Goal: Answer question/provide support: Share knowledge or assist other users

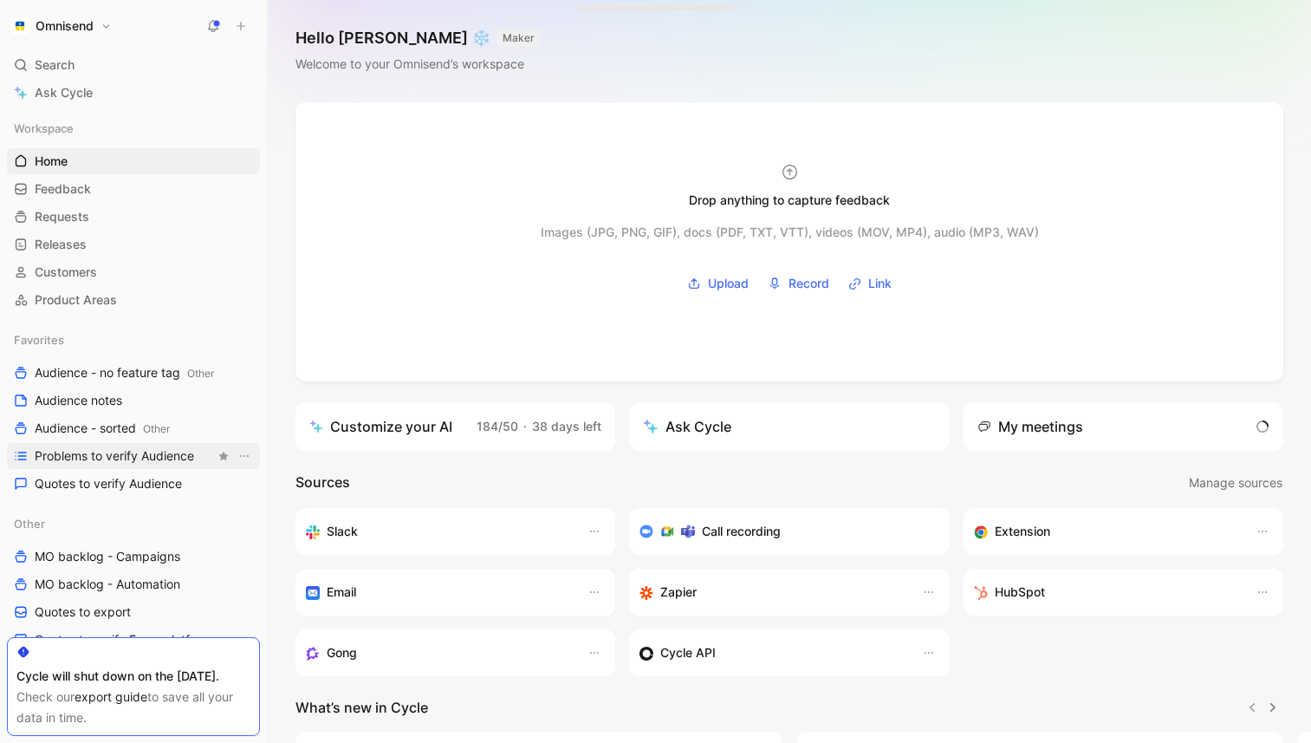
click at [135, 457] on span "Problems to verify Audience" at bounding box center [114, 455] width 159 height 17
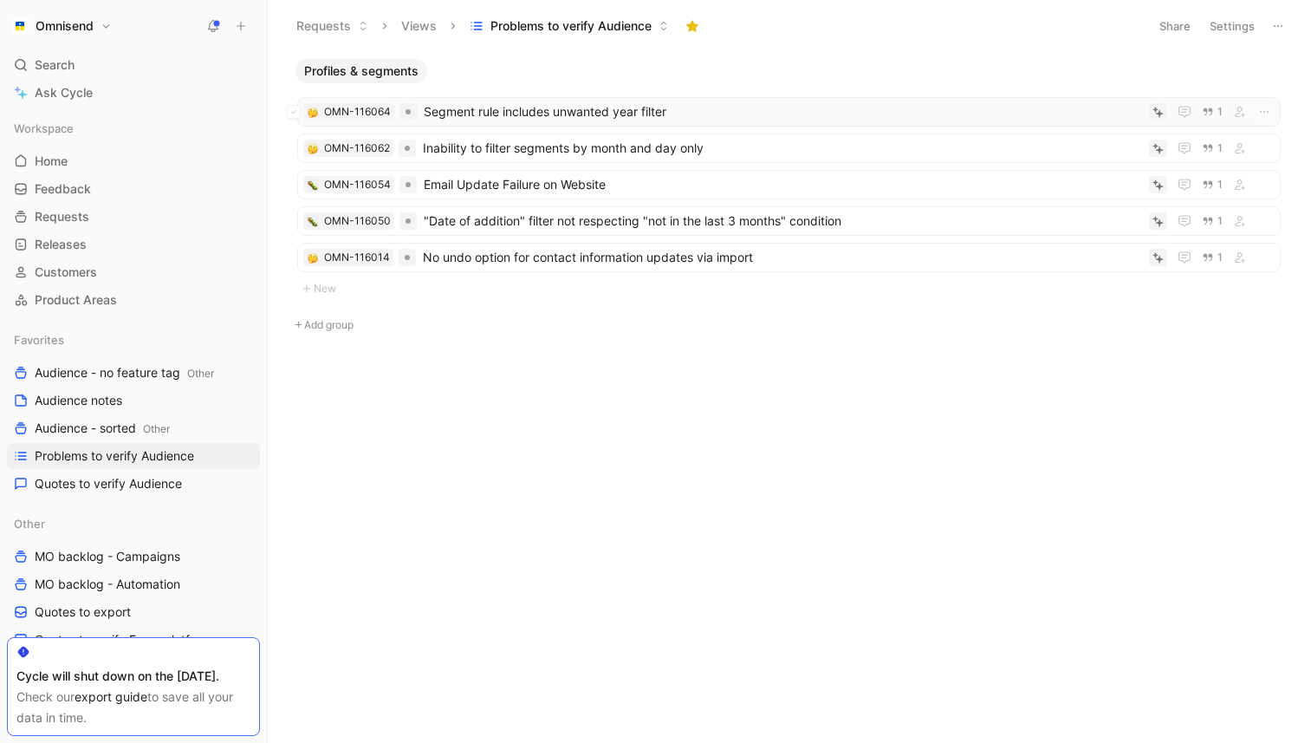
click at [607, 115] on span "Segment rule includes unwanted year filter" at bounding box center [783, 111] width 718 height 21
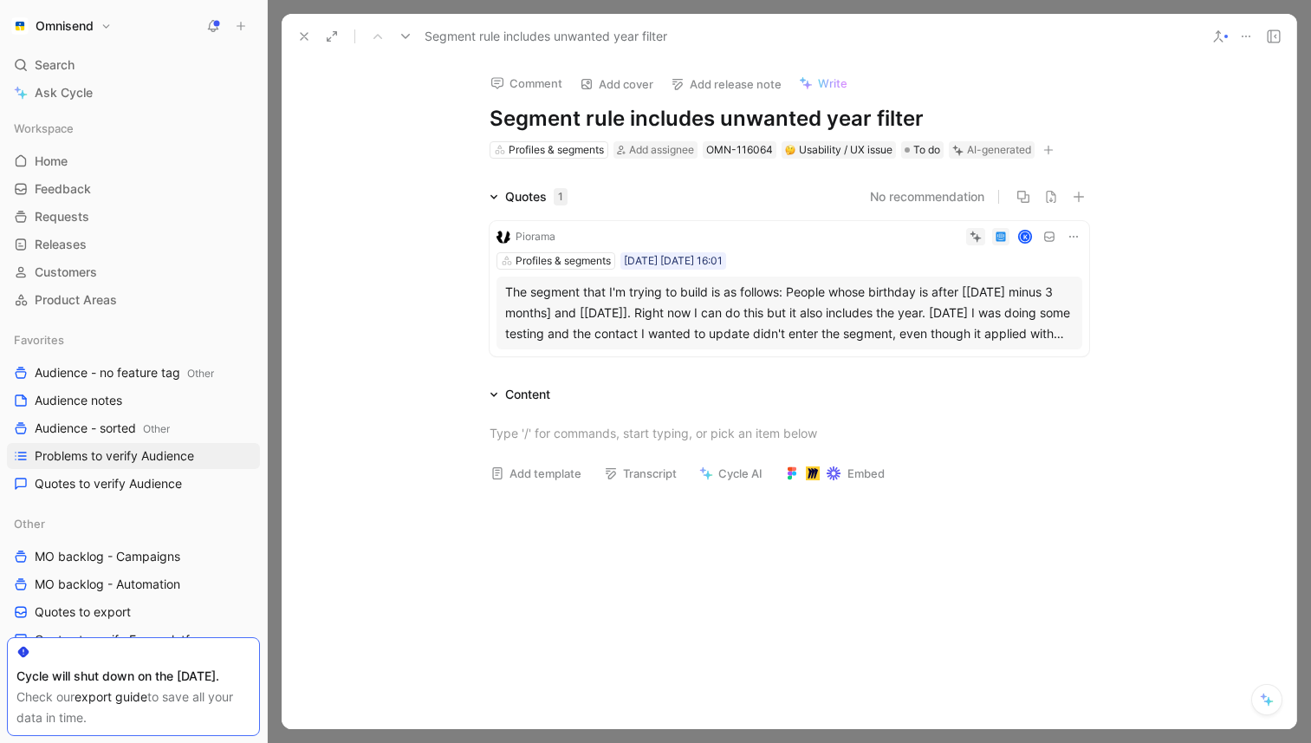
click at [613, 319] on div "The segment that I'm trying to build is as follows: People whose birthday is af…" at bounding box center [789, 313] width 568 height 62
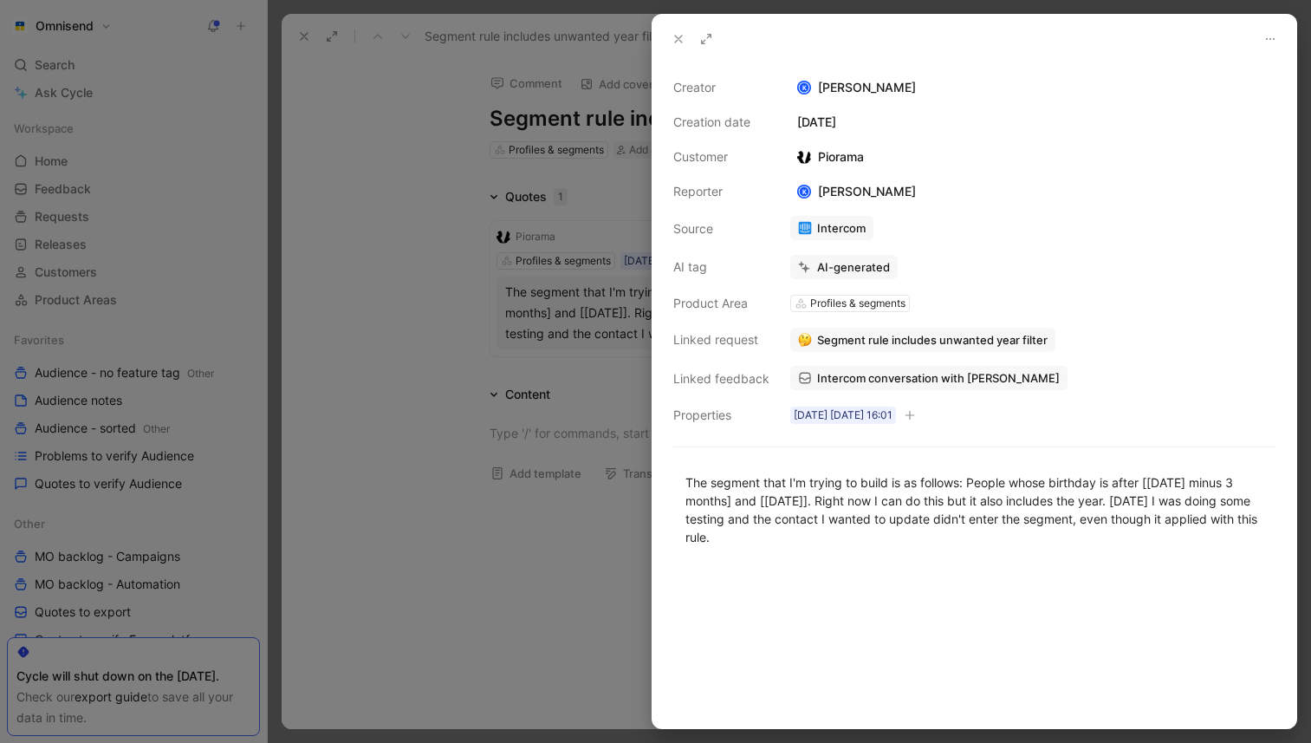
click at [939, 377] on span "Intercom conversation with Piorama" at bounding box center [938, 378] width 243 height 16
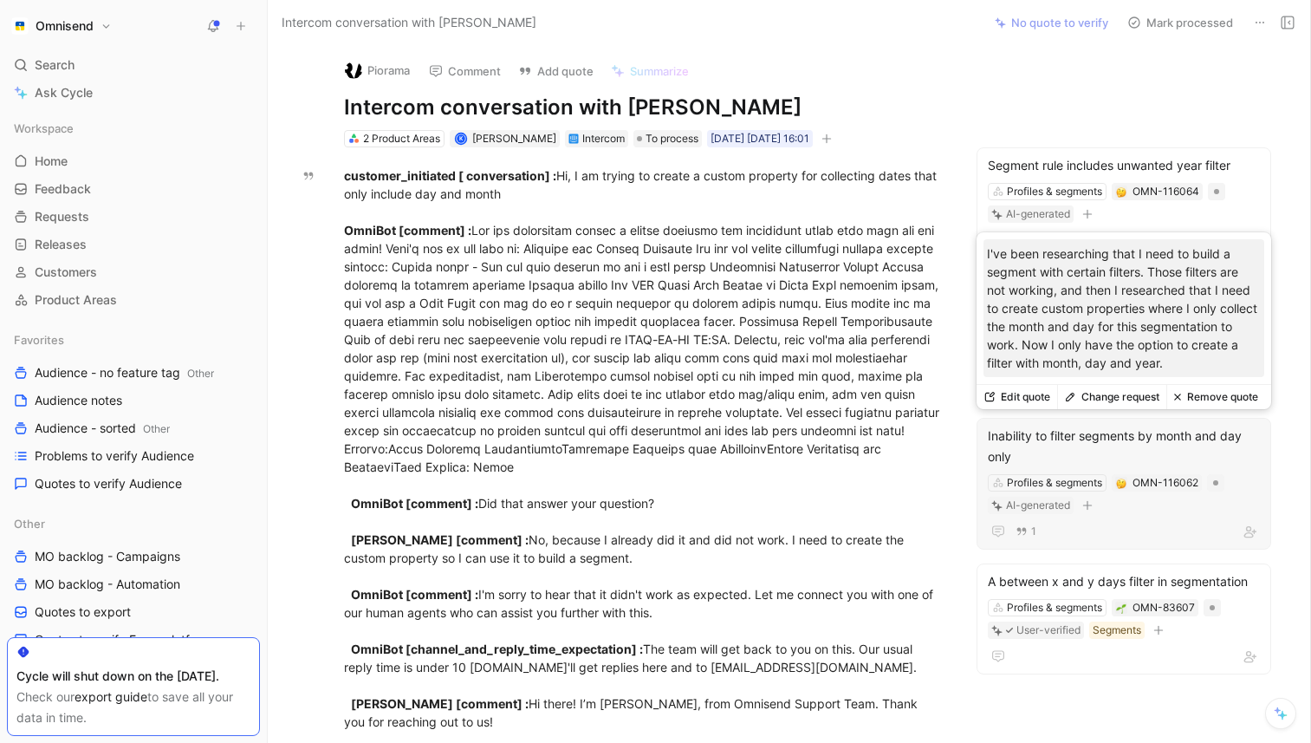
click at [1139, 406] on button "Change request" at bounding box center [1111, 397] width 109 height 24
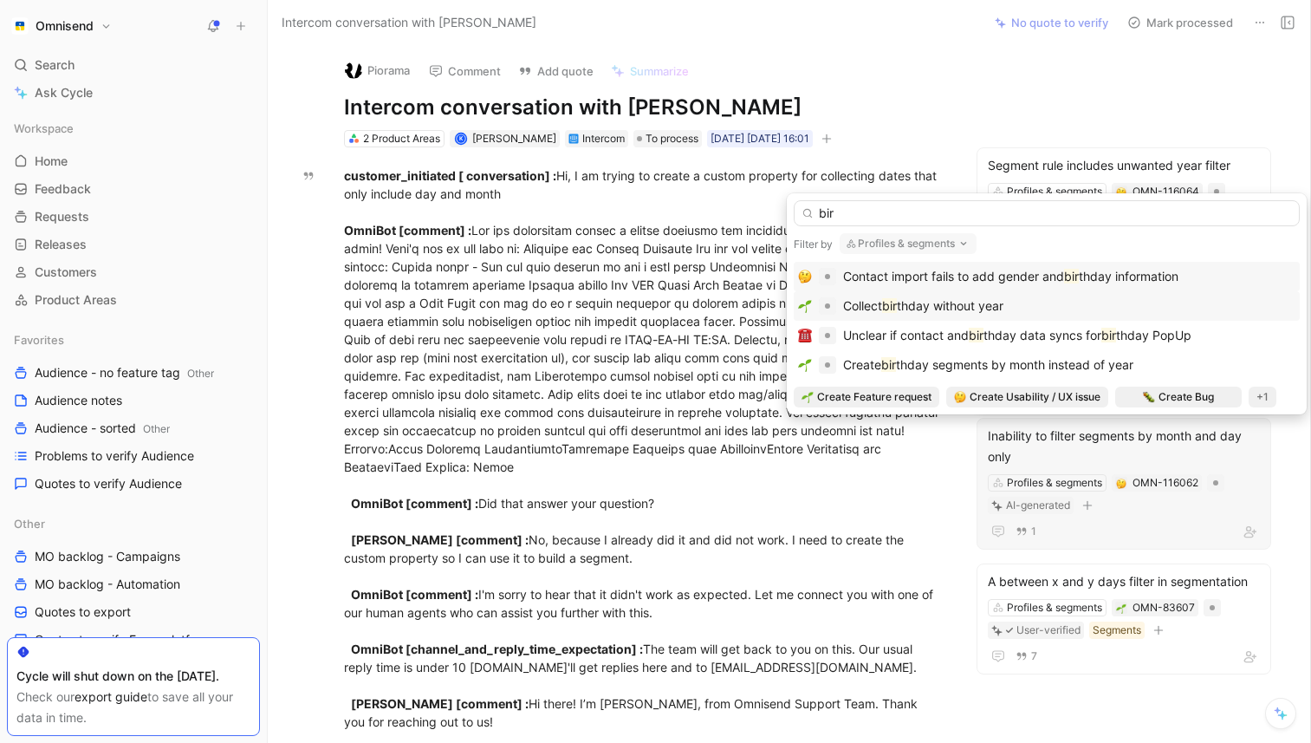
type input "bir"
click at [1052, 302] on div "Collect bir thday without year" at bounding box center [1046, 306] width 497 height 21
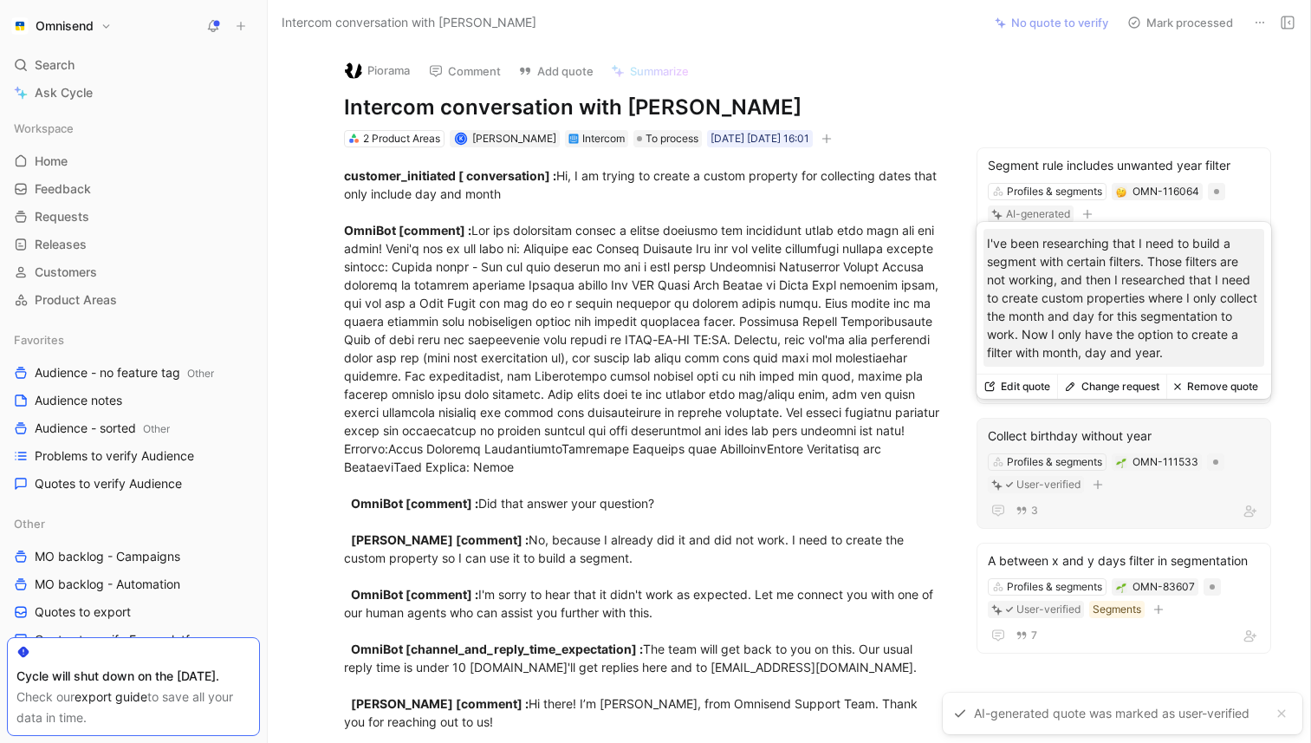
scroll to position [12, 0]
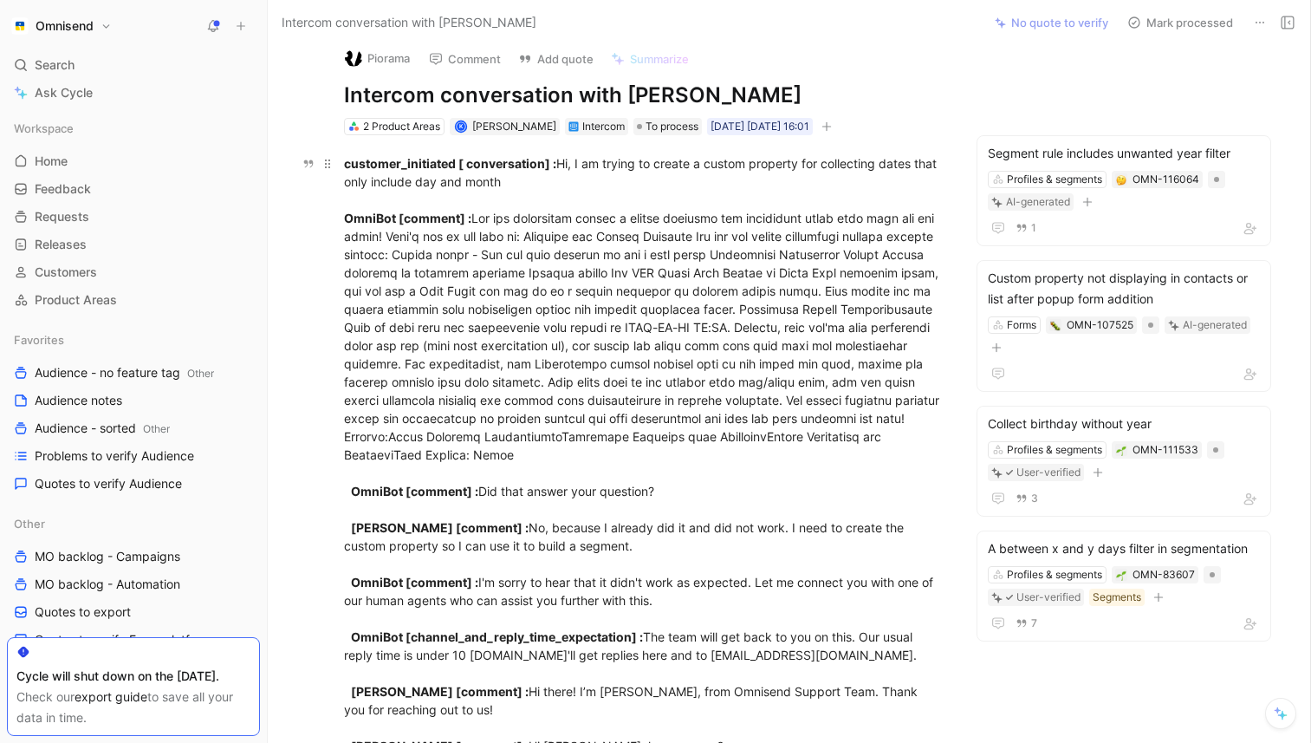
drag, startPoint x: 1159, startPoint y: 471, endPoint x: 952, endPoint y: 370, distance: 231.4
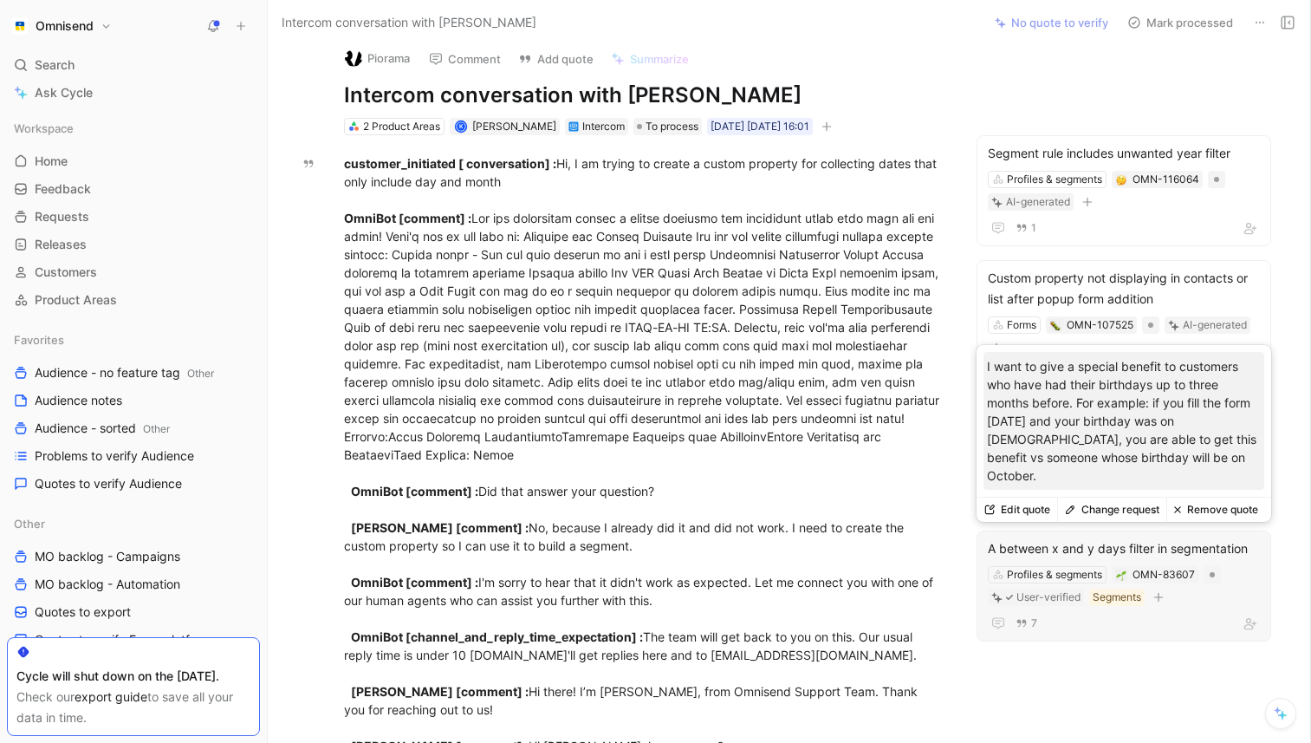
drag, startPoint x: 1155, startPoint y: 478, endPoint x: 989, endPoint y: 379, distance: 193.9
click at [989, 379] on p "I want to give a special benefit to customers who have had their birthdays up t…" at bounding box center [1124, 420] width 274 height 127
copy p "I want to give a special benefit to customers who have had their birthdays up t…"
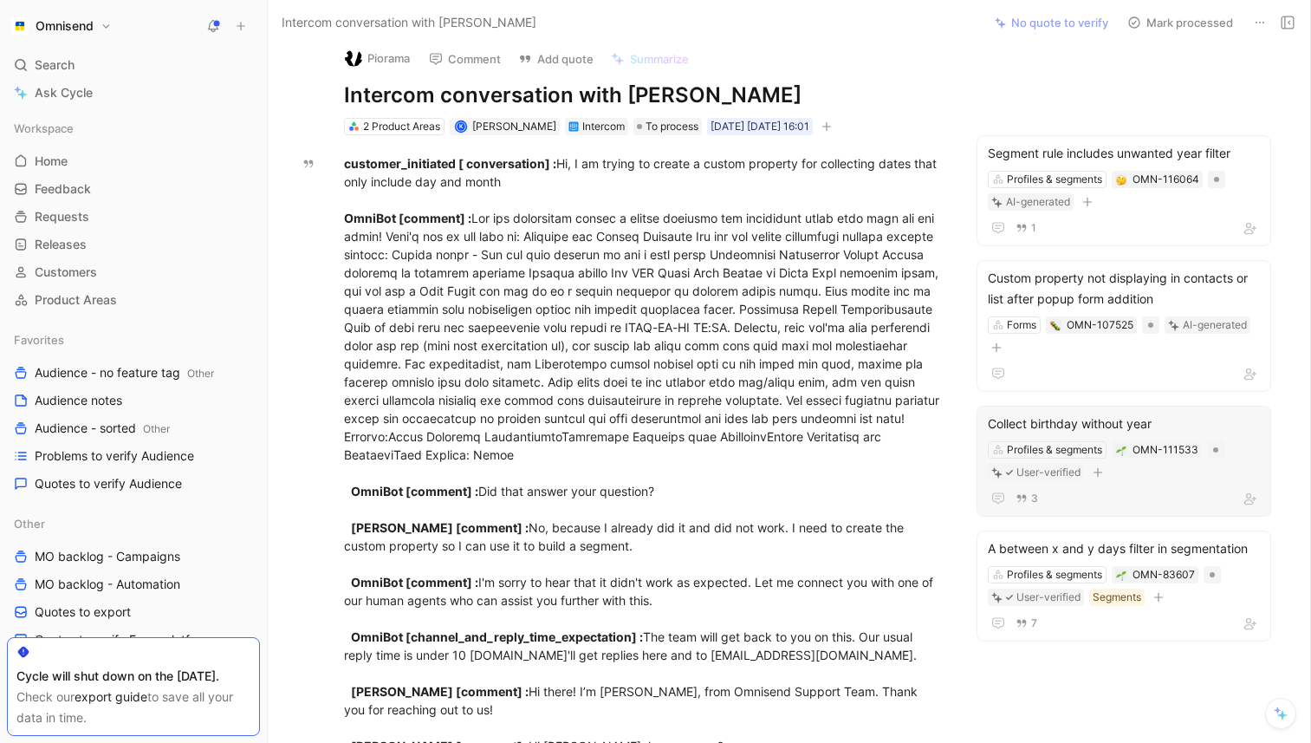
click at [1147, 428] on div "Collect birthday without year" at bounding box center [1124, 423] width 272 height 21
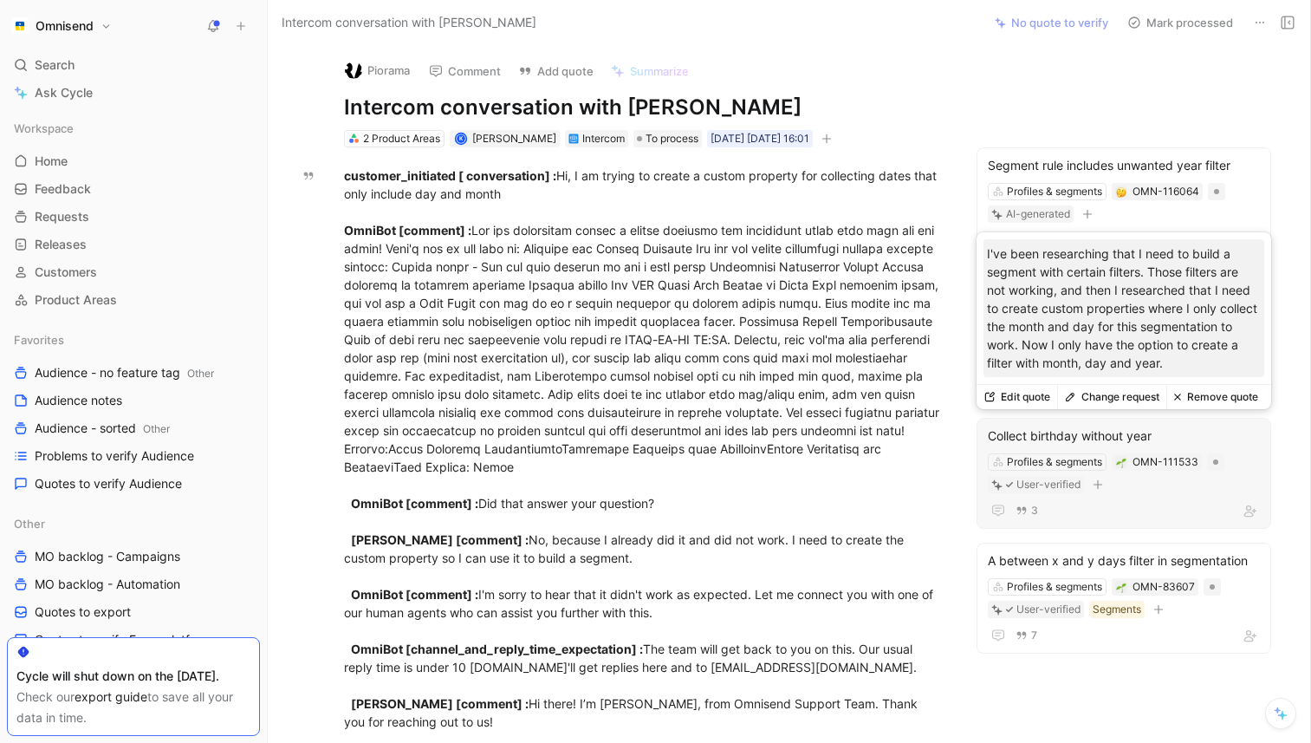
click at [1043, 395] on button "Edit quote" at bounding box center [1017, 397] width 81 height 24
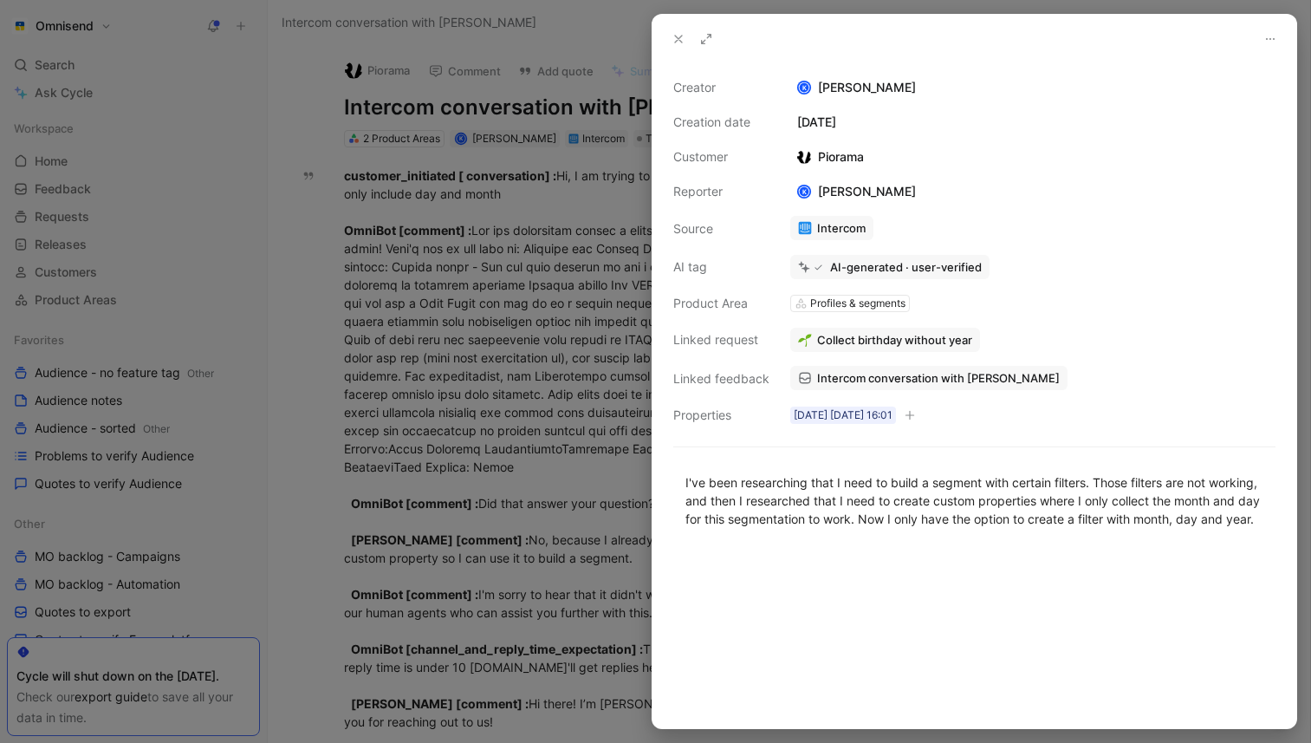
click at [980, 547] on div "I've been researching that I need to build a segment with certain filters. Thos…" at bounding box center [975, 500] width 644 height 93
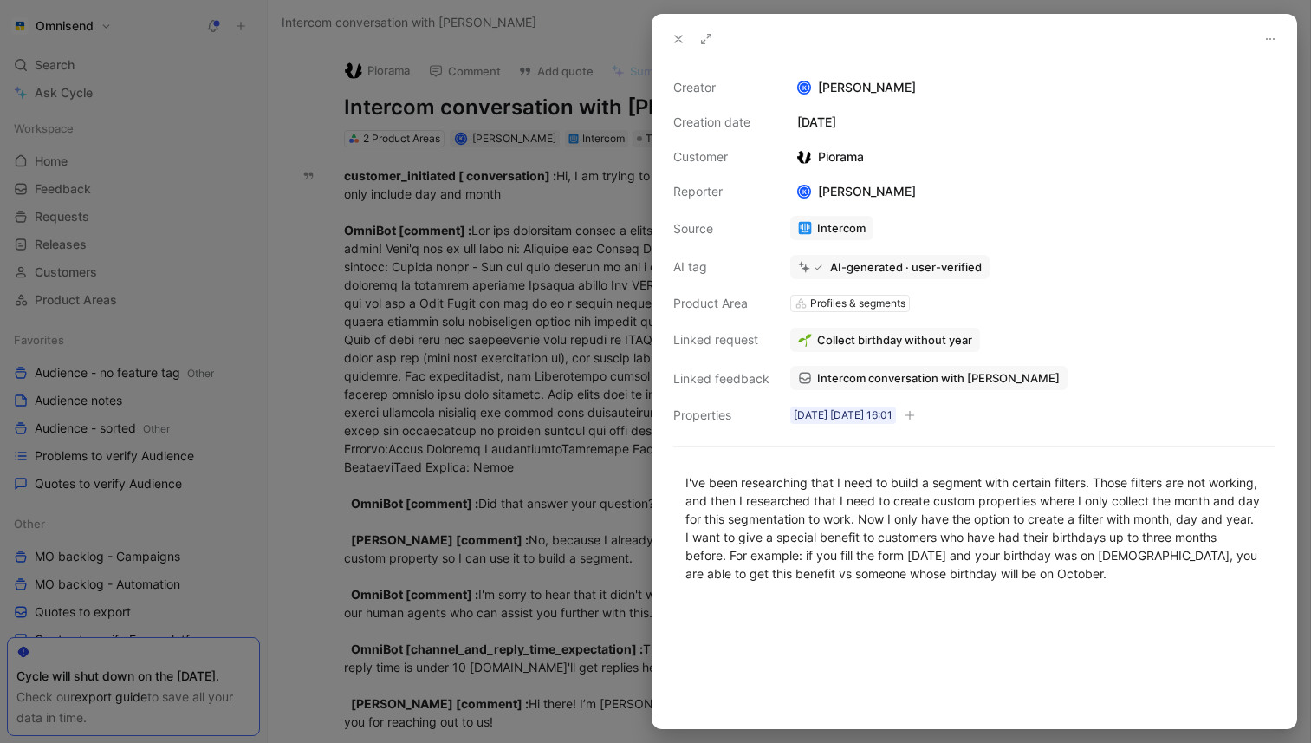
click at [675, 39] on icon at bounding box center [679, 39] width 14 height 14
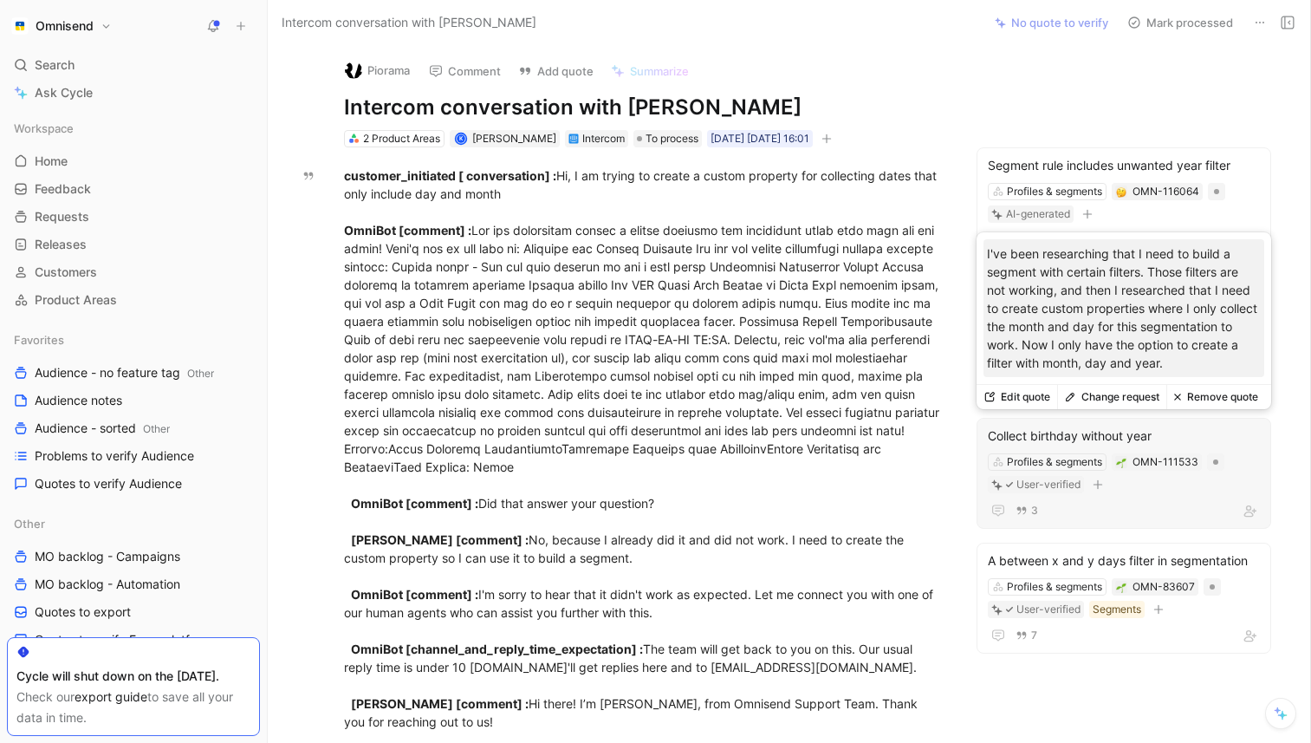
scroll to position [16, 0]
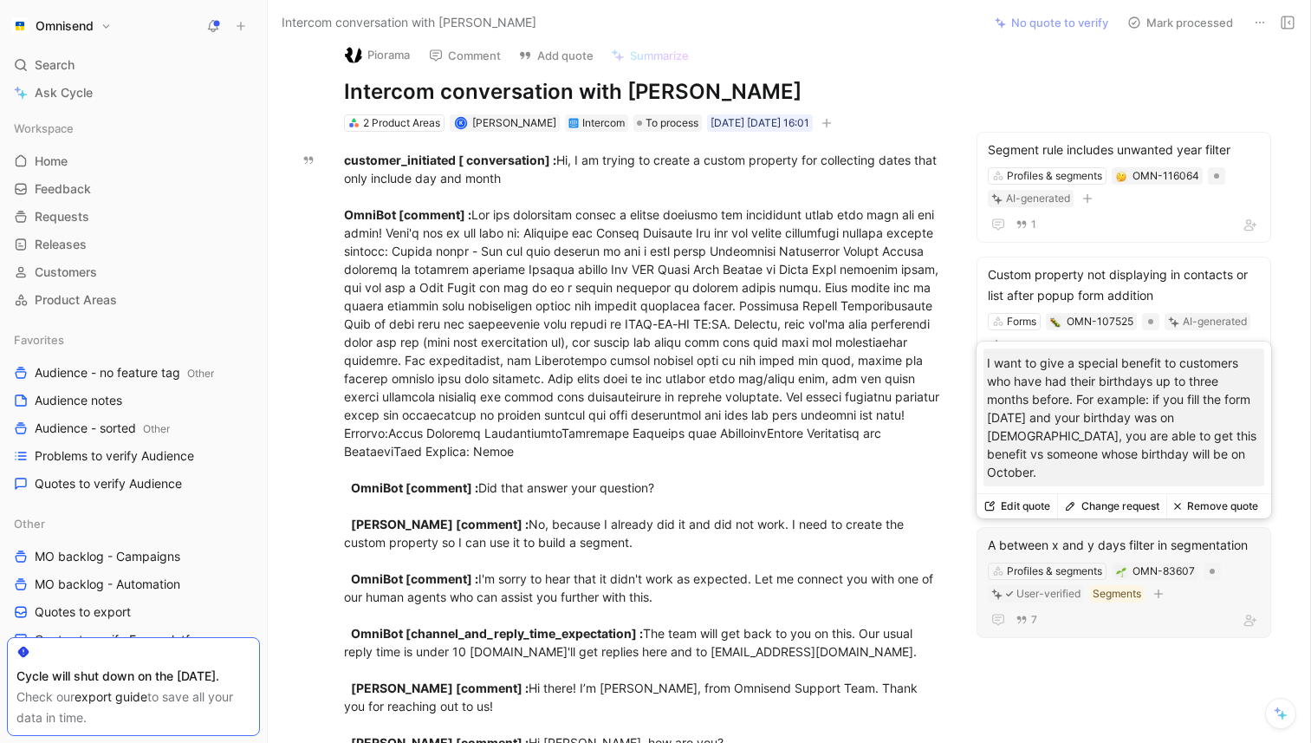
click at [1245, 509] on button "Remove quote" at bounding box center [1215, 506] width 99 height 24
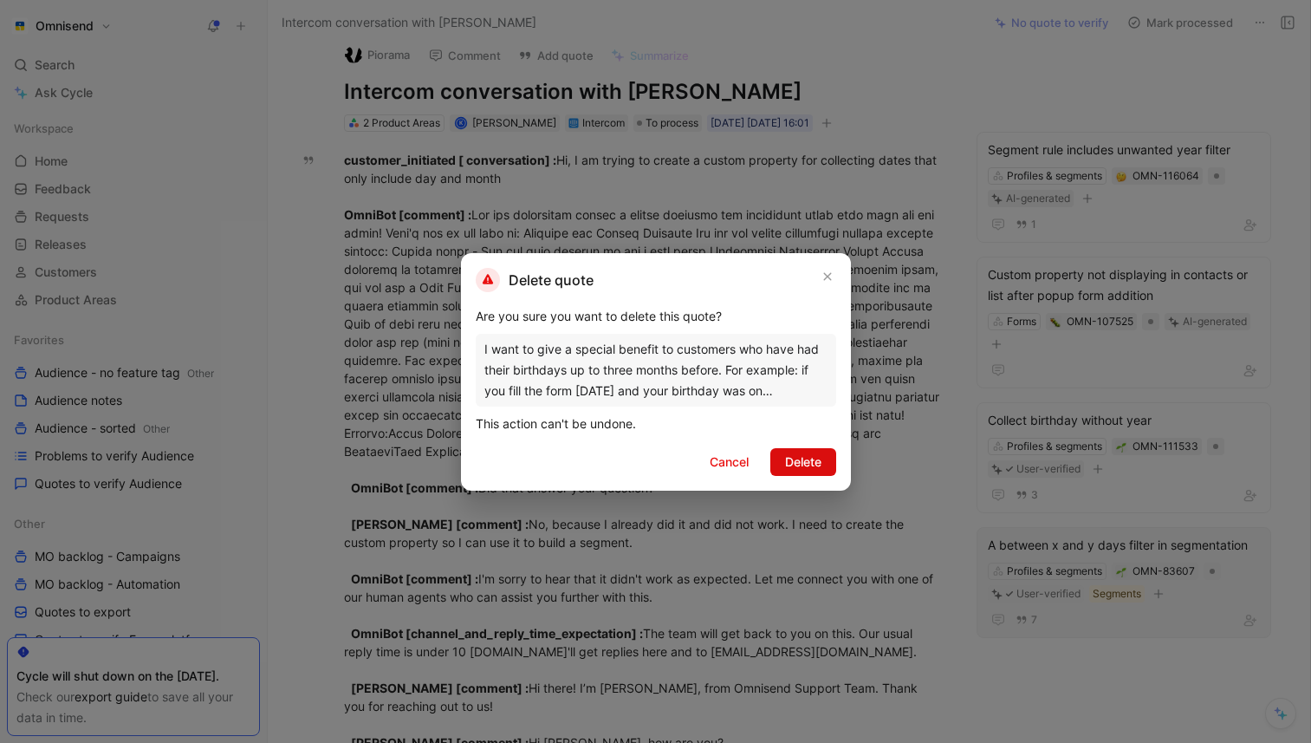
click at [820, 458] on span "Delete" at bounding box center [803, 461] width 36 height 21
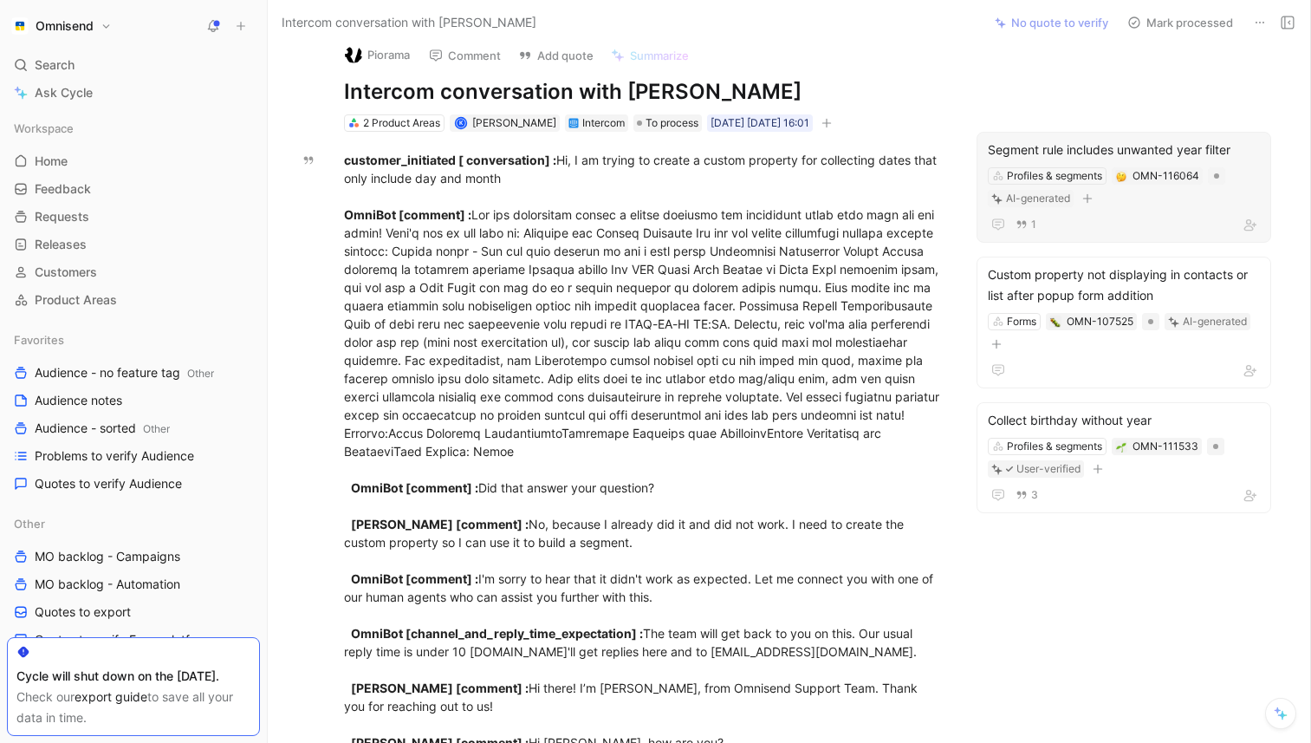
click at [1091, 150] on div "Segment rule includes unwanted year filter" at bounding box center [1124, 150] width 272 height 21
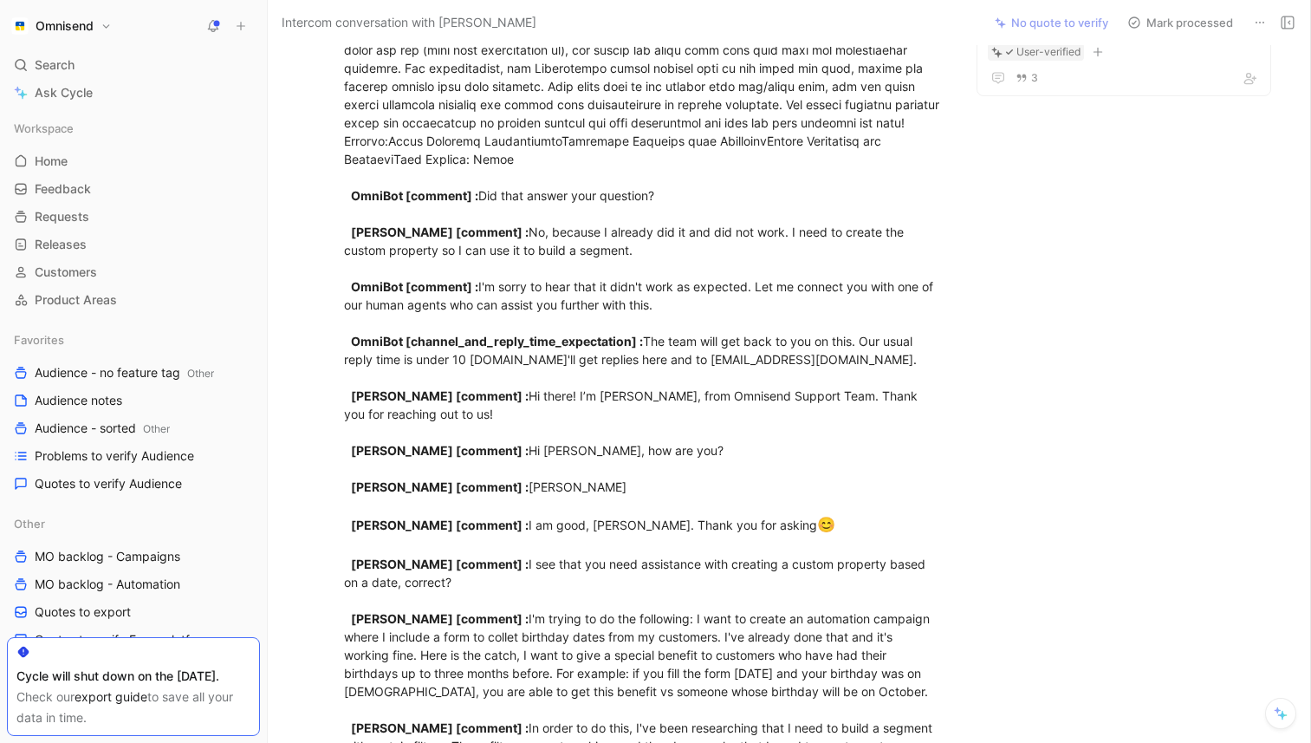
scroll to position [0, 0]
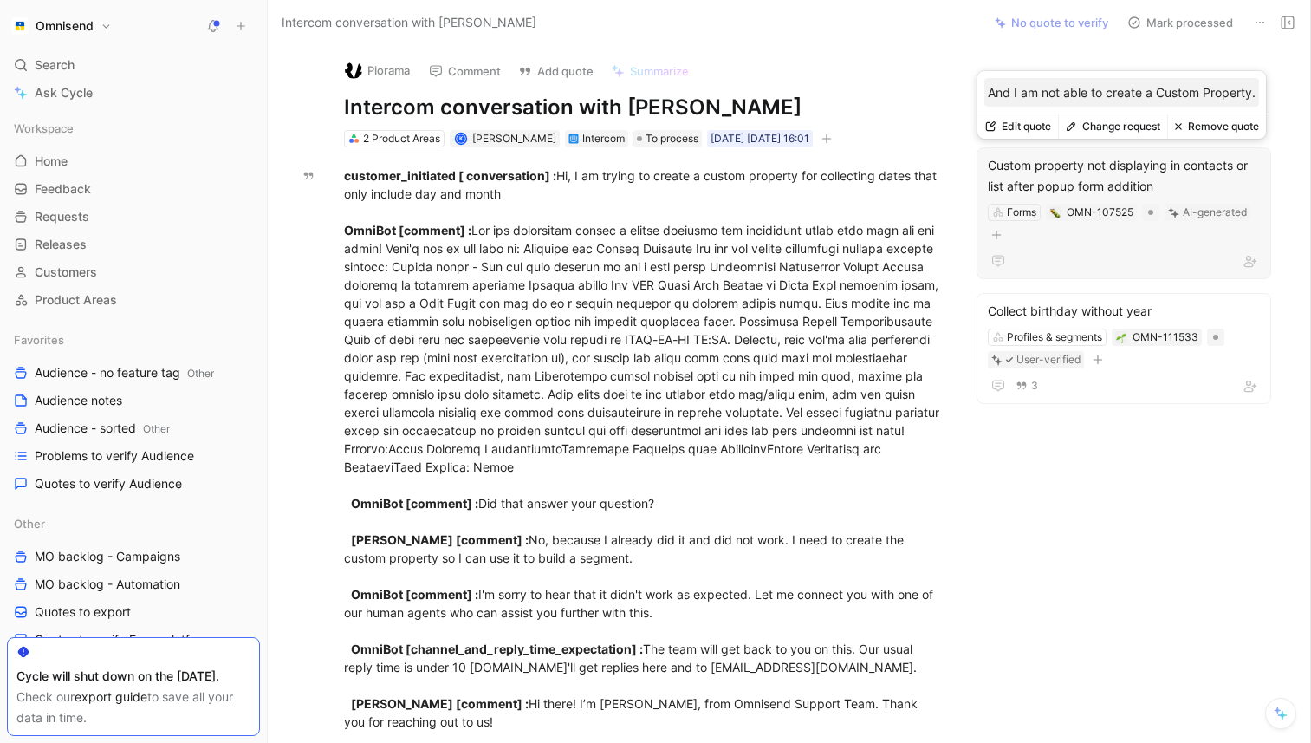
click at [1130, 175] on div "Custom property not displaying in contacts or list after popup form addition" at bounding box center [1124, 176] width 272 height 42
click at [1244, 127] on button "Remove quote" at bounding box center [1216, 126] width 99 height 24
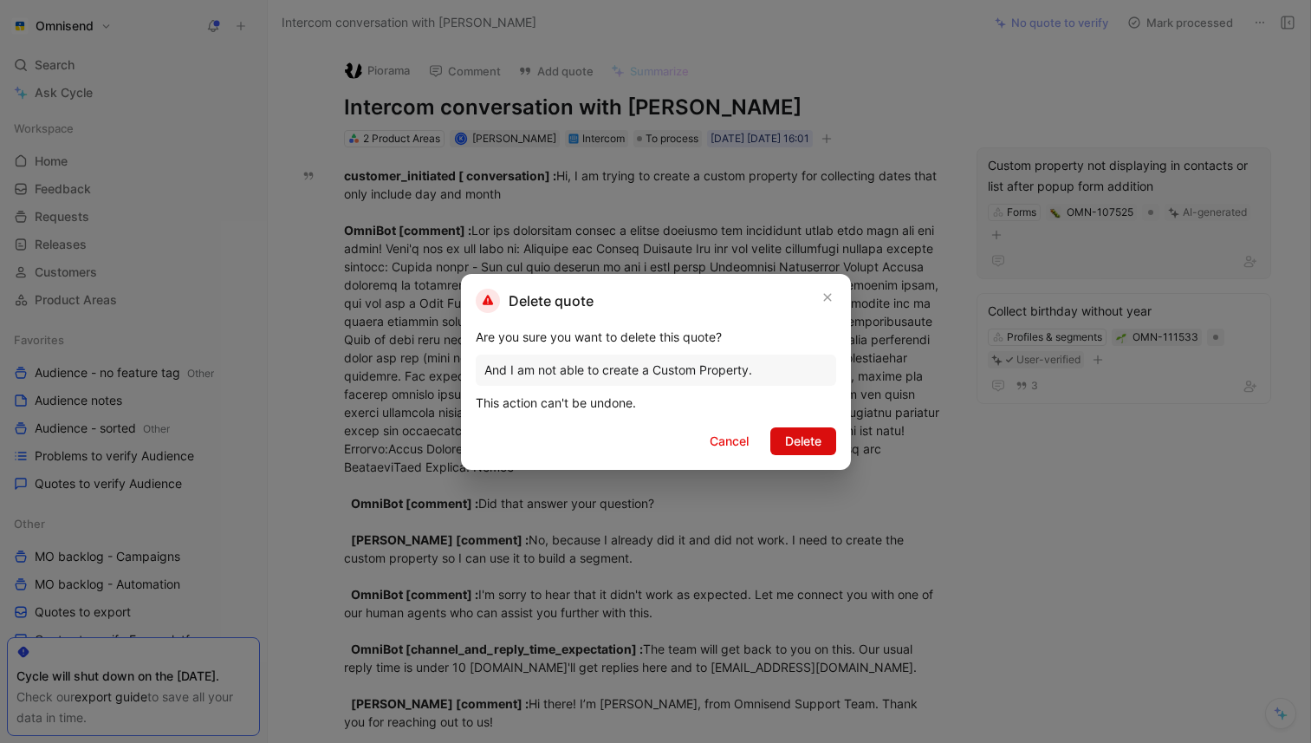
click at [808, 445] on span "Delete" at bounding box center [803, 441] width 36 height 21
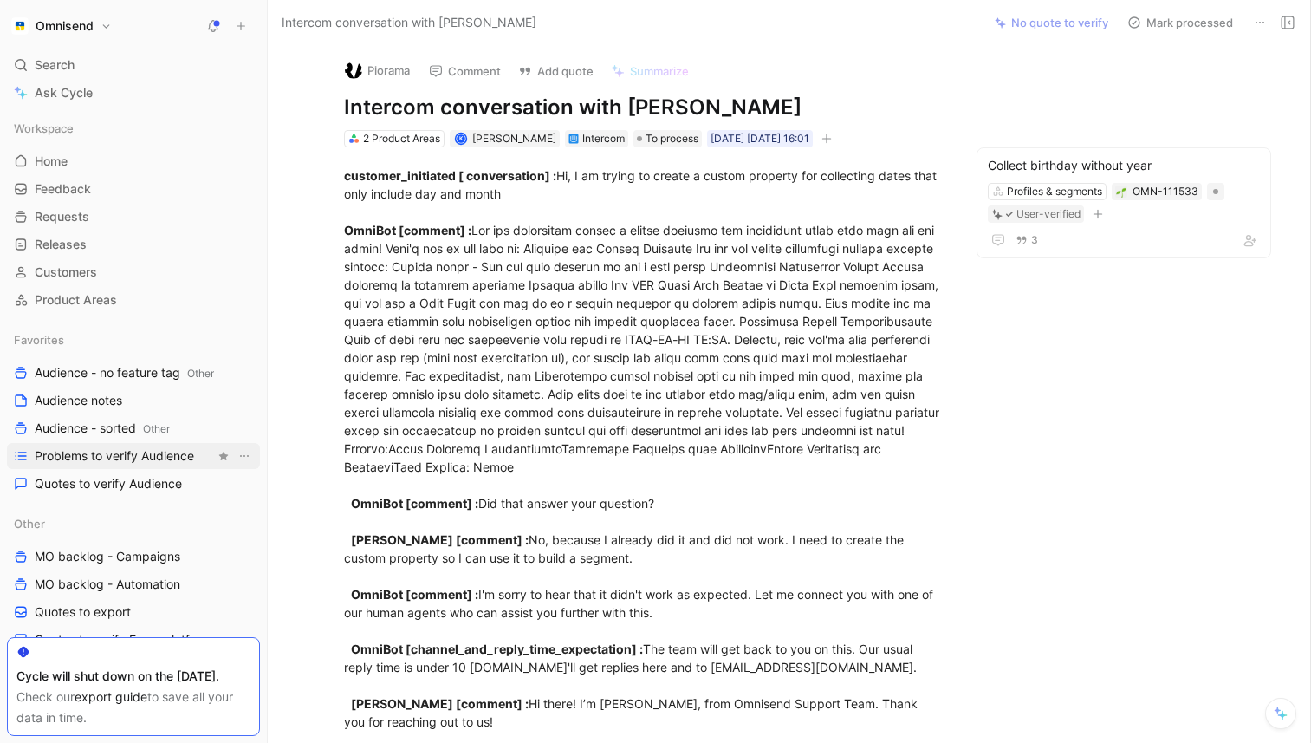
click at [158, 445] on link "Problems to verify Audience" at bounding box center [133, 456] width 253 height 26
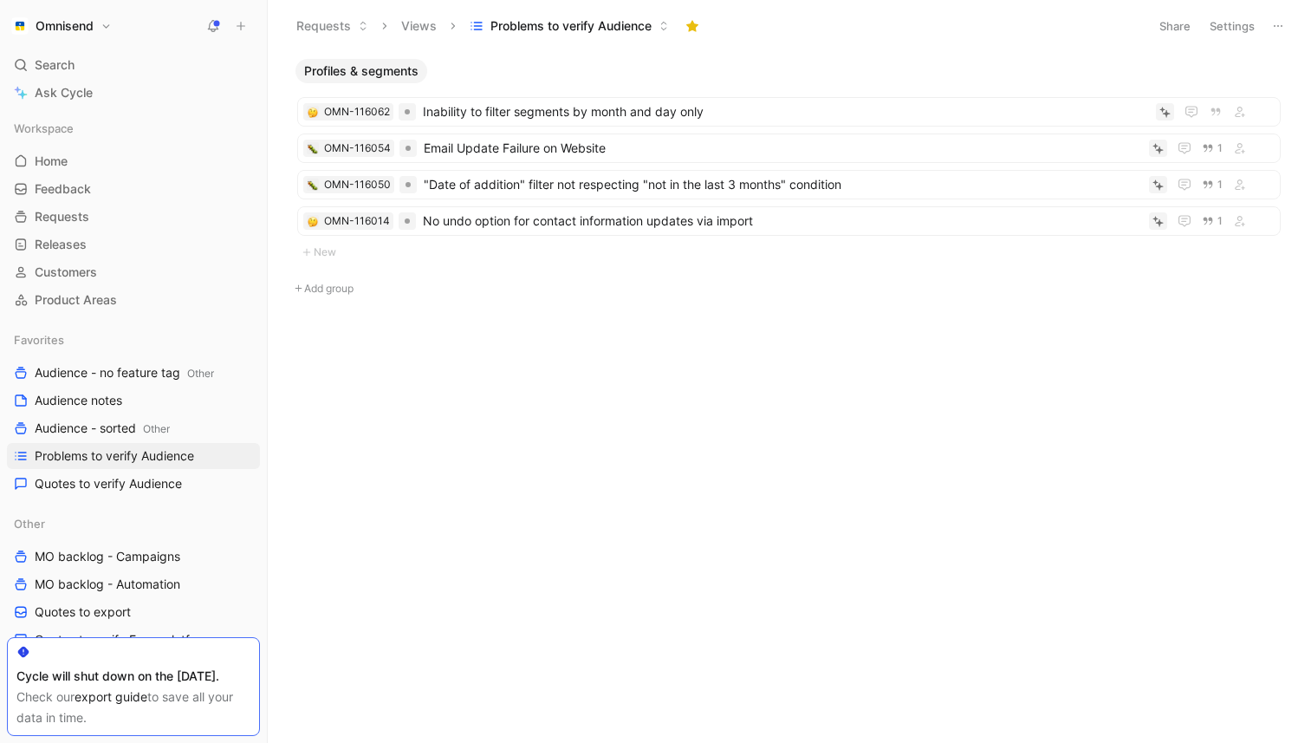
click at [860, 412] on div "Profiles & segments OMN-116062 Inability to filter segments by month and day on…" at bounding box center [788, 401] width 1018 height 684
click at [624, 106] on span "Inability to filter segments by month and day only" at bounding box center [786, 111] width 726 height 21
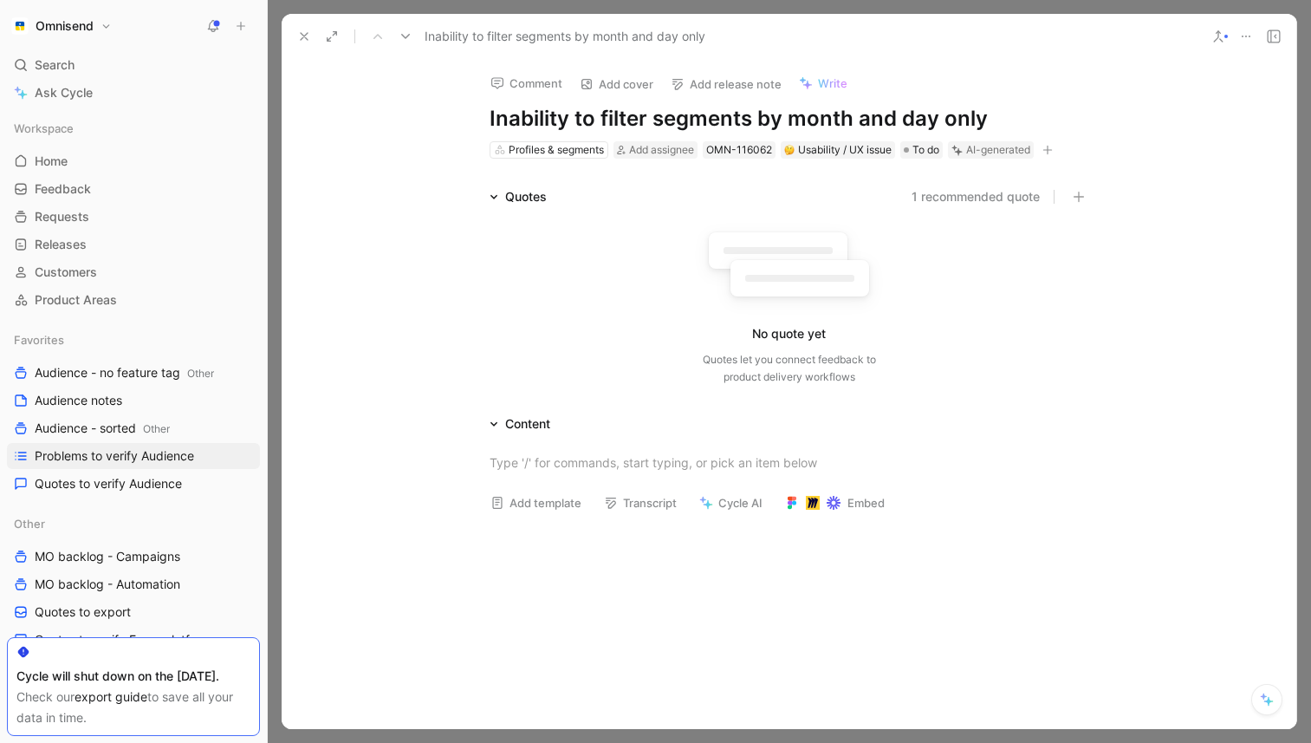
click at [1231, 38] on div at bounding box center [1246, 36] width 80 height 24
click at [1239, 38] on icon at bounding box center [1246, 36] width 14 height 14
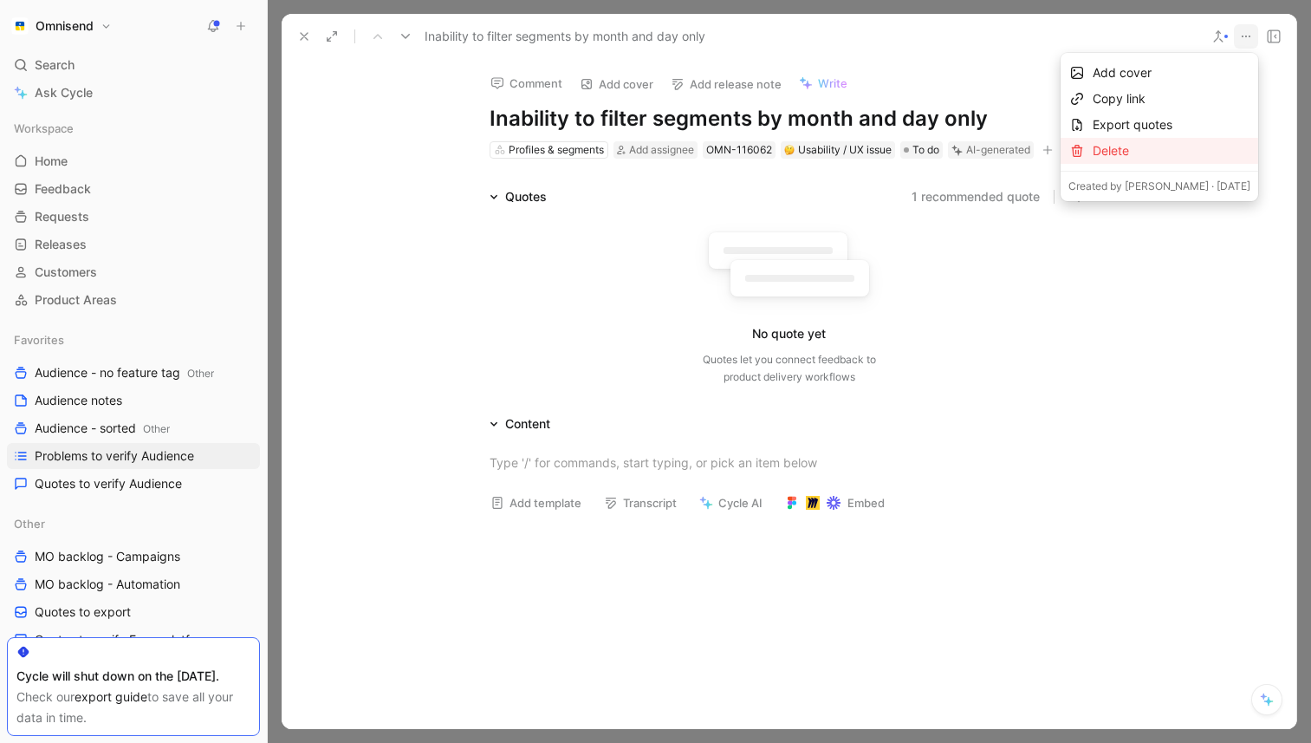
click at [1153, 146] on div "Delete" at bounding box center [1172, 150] width 158 height 21
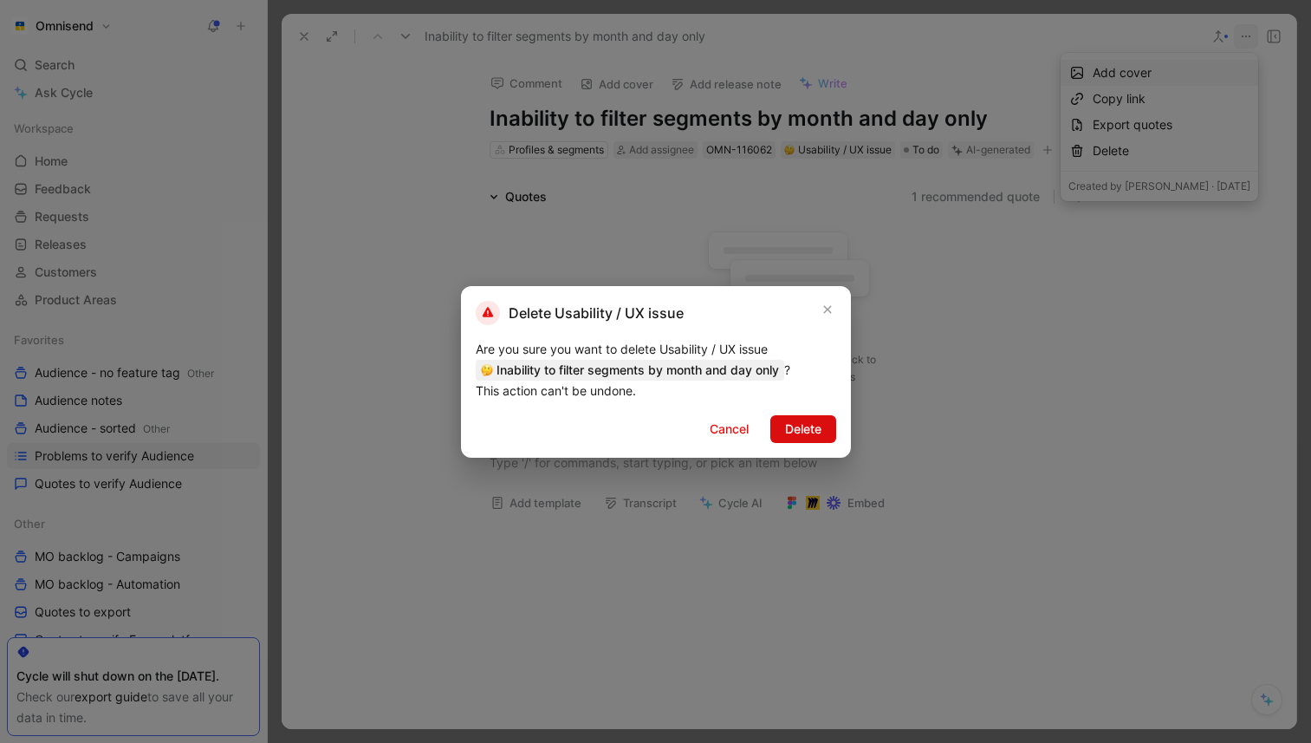
click at [799, 424] on span "Delete" at bounding box center [803, 429] width 36 height 21
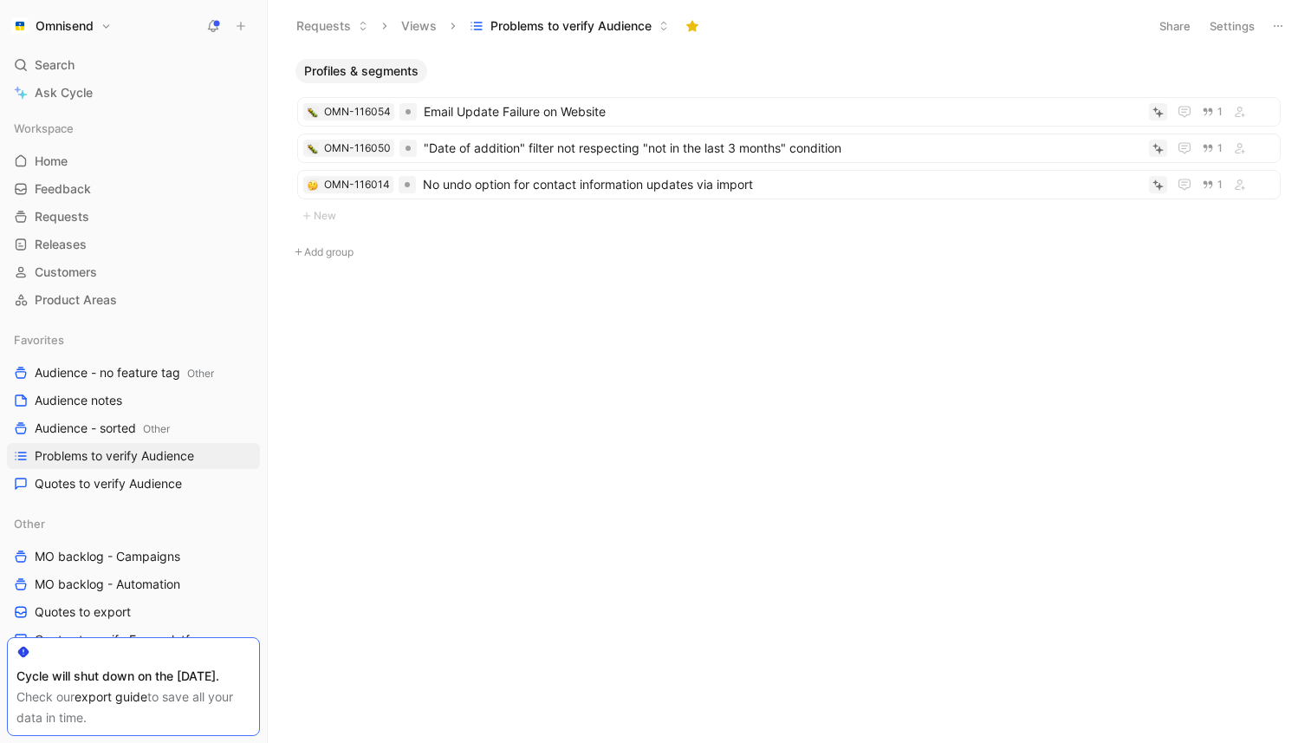
click at [799, 419] on body "Omnisend Search ⌘ K Ask Cycle Workspace Home G then H Feedback G then F Request…" at bounding box center [655, 371] width 1311 height 743
click at [638, 117] on span "Email Update Failure on Website" at bounding box center [783, 111] width 718 height 21
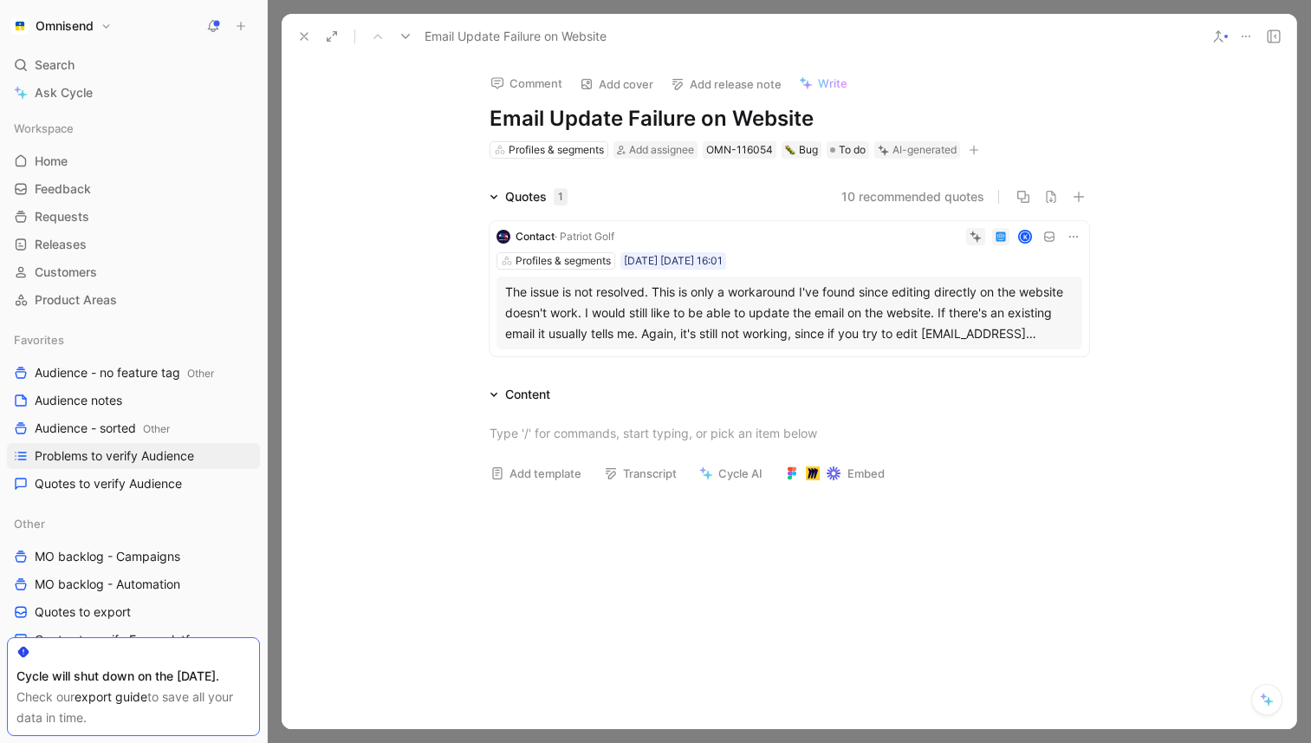
click at [578, 319] on div "The issue is not resolved. This is only a workaround I've found since editing d…" at bounding box center [789, 313] width 568 height 62
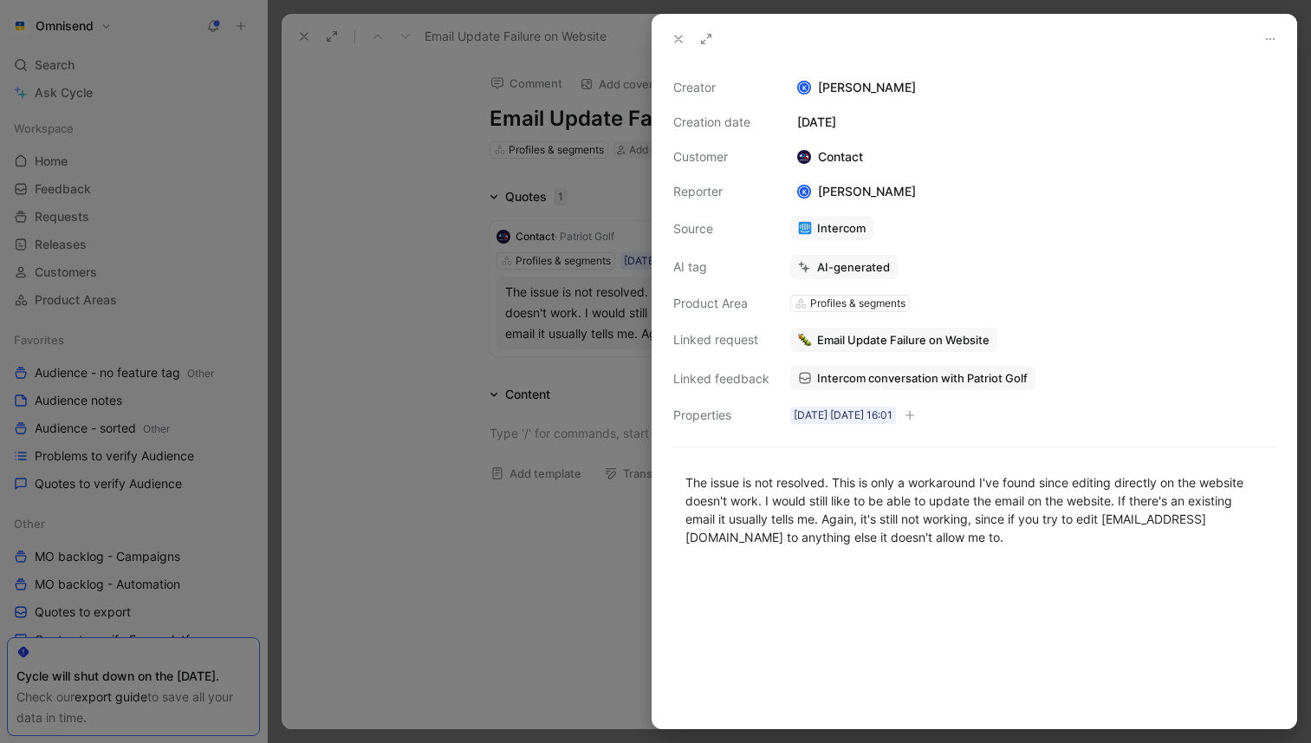
click at [500, 313] on div at bounding box center [655, 371] width 1311 height 743
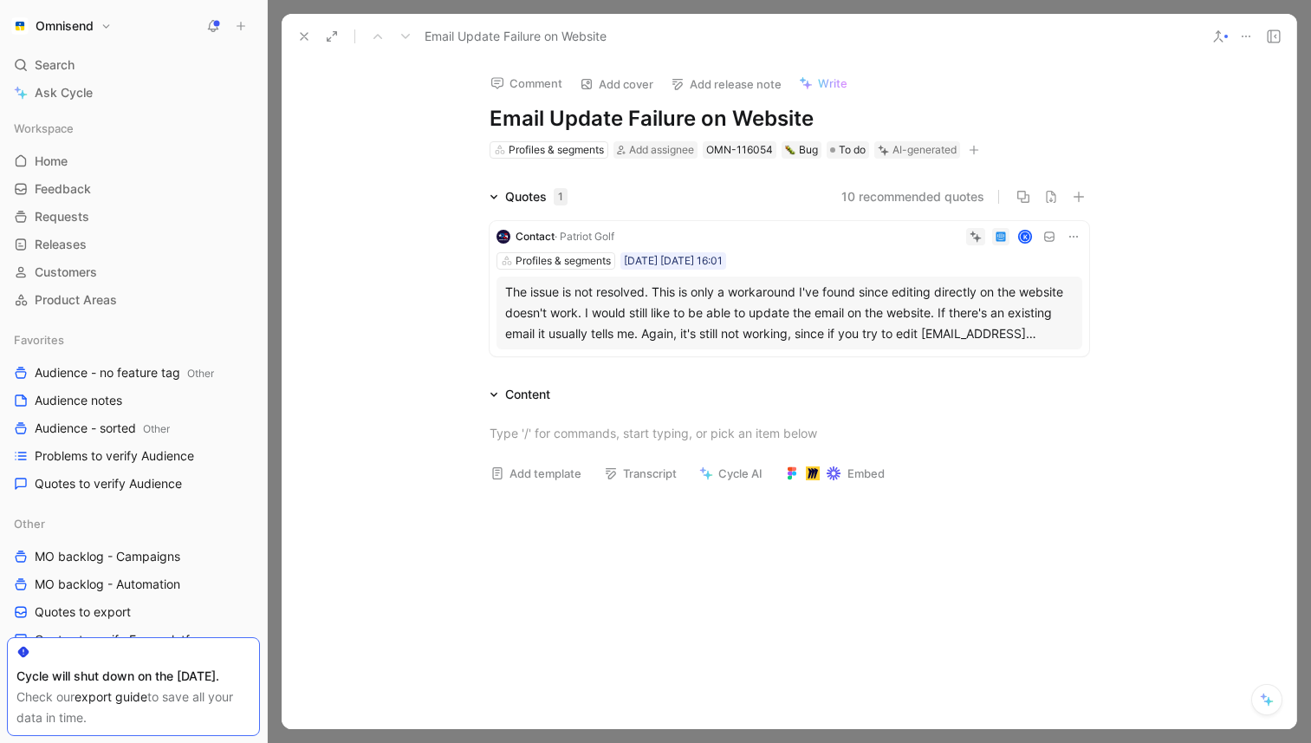
click at [605, 304] on div "The issue is not resolved. This is only a workaround I've found since editing d…" at bounding box center [789, 313] width 568 height 62
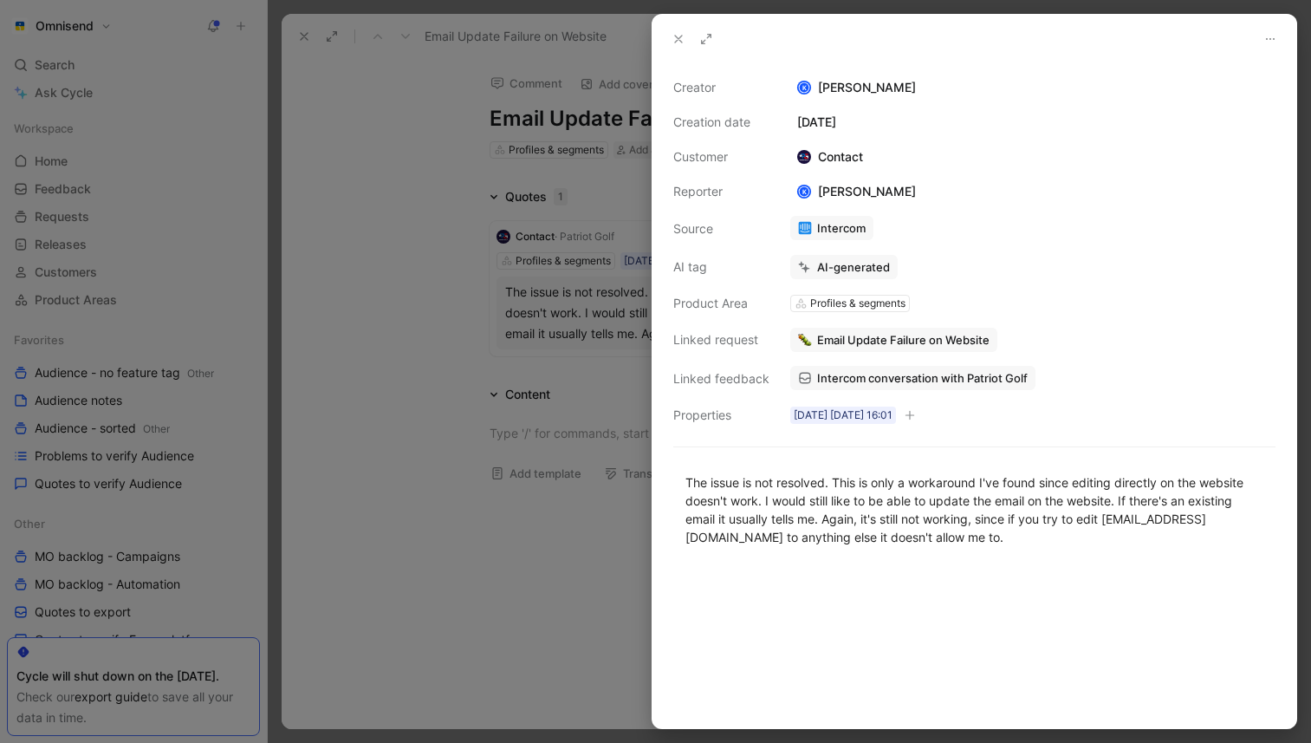
click at [893, 380] on span "Intercom conversation with Patriot Golf" at bounding box center [922, 378] width 211 height 16
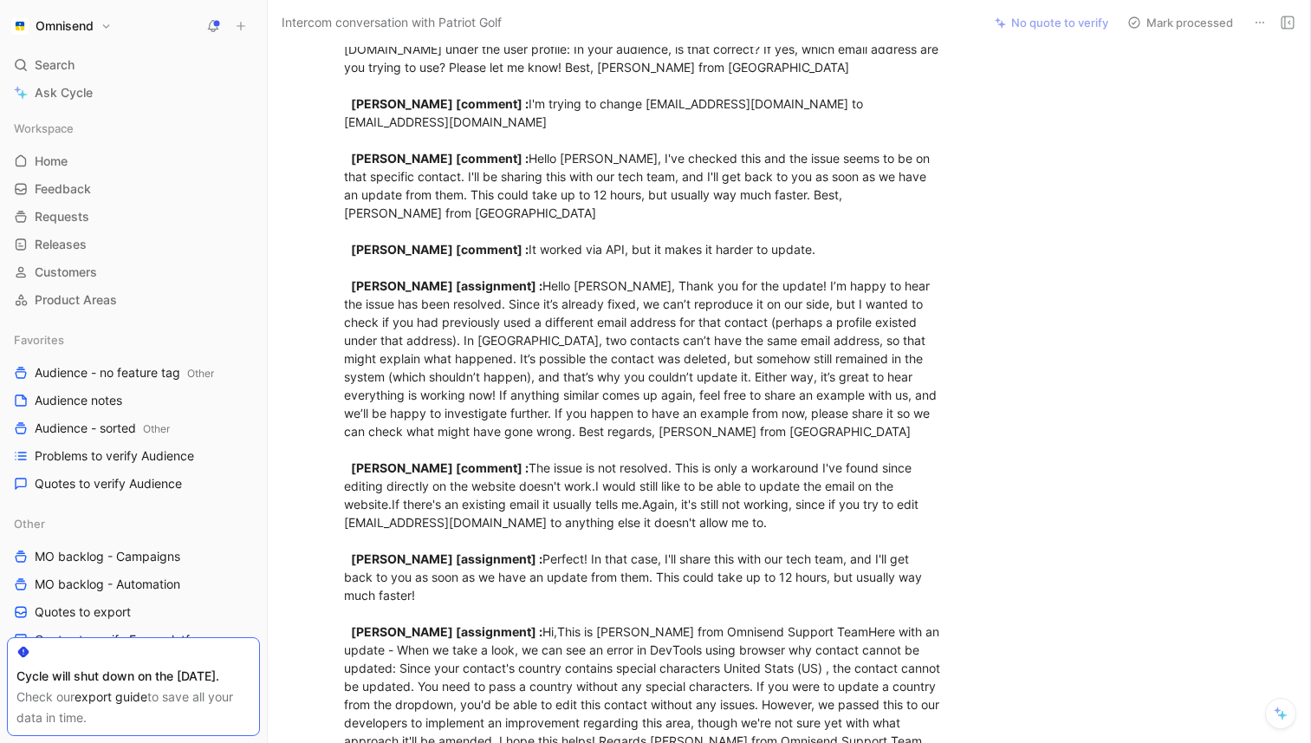
scroll to position [692, 0]
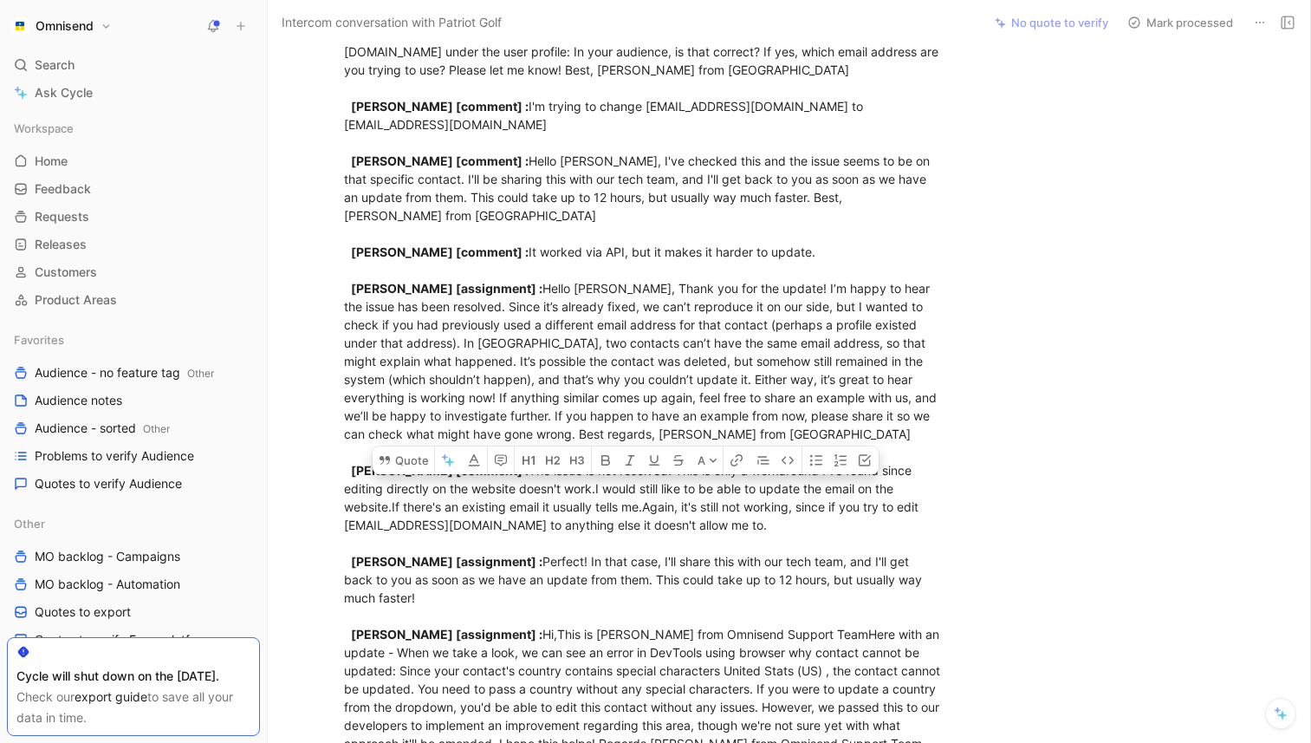
drag, startPoint x: 738, startPoint y: 490, endPoint x: 541, endPoint y: 432, distance: 205.9
click at [541, 432] on div "customer_initiated [ conversation] : Why can't i edit a contacts email address?…" at bounding box center [644, 131] width 600 height 1315
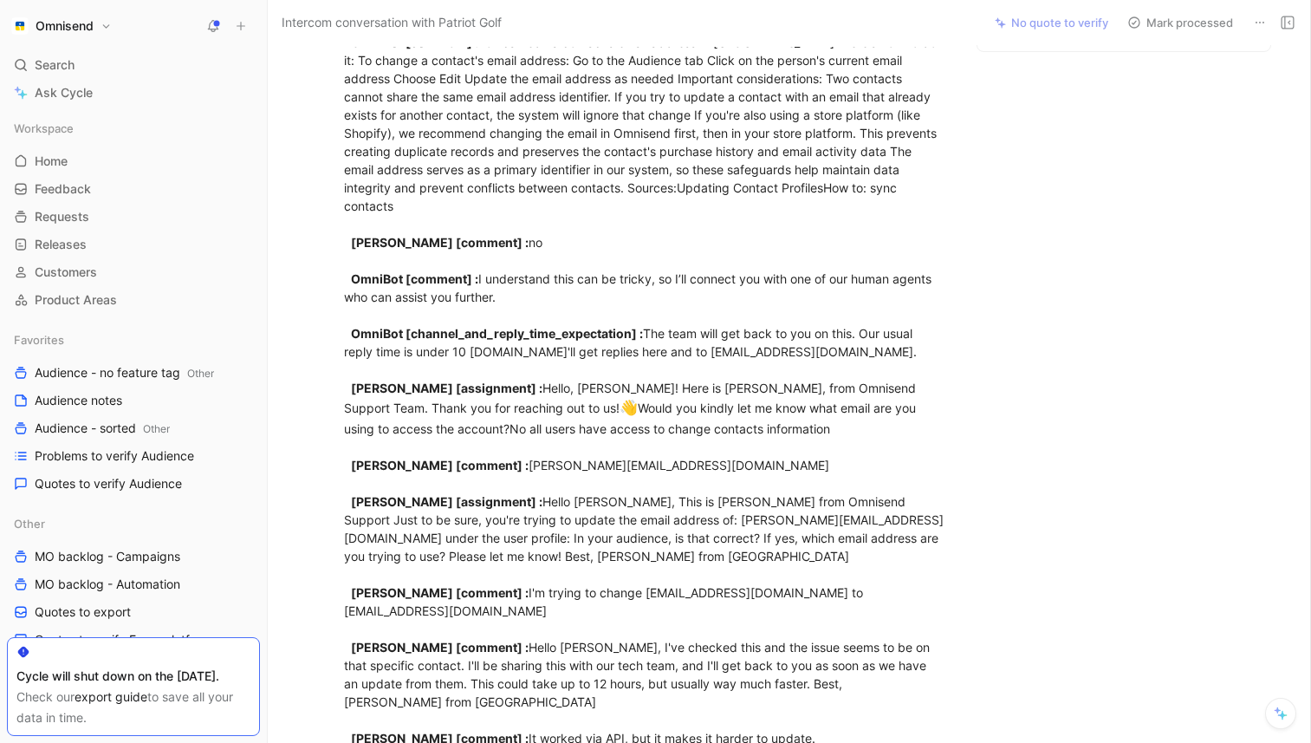
scroll to position [0, 0]
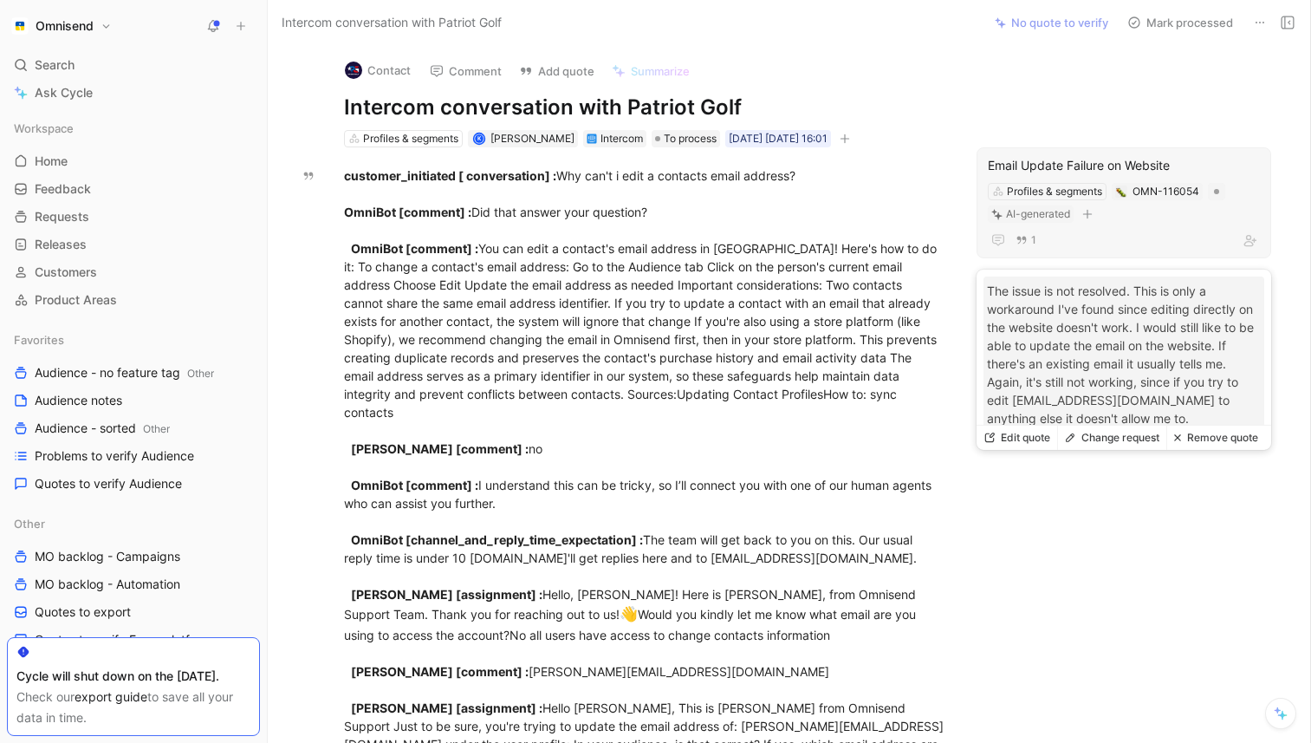
click at [1093, 159] on div "Email Update Failure on Website" at bounding box center [1124, 165] width 272 height 21
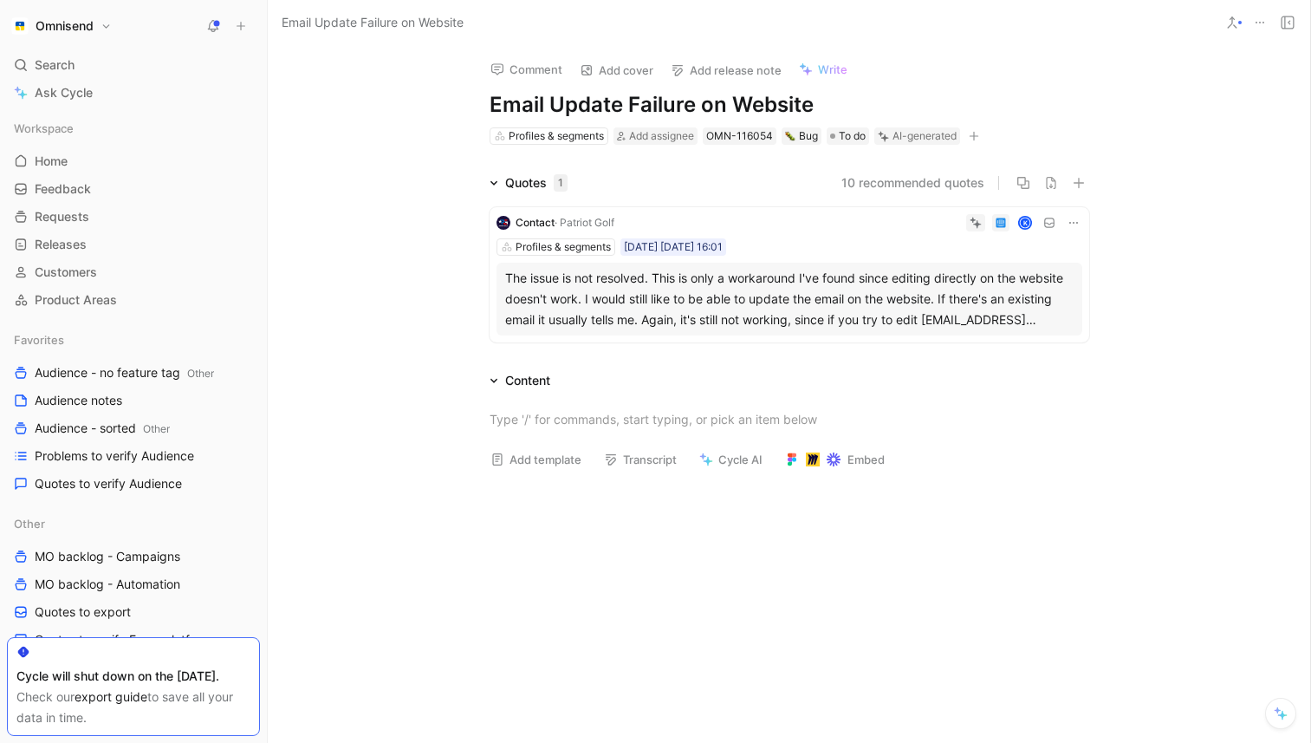
click at [1075, 222] on icon at bounding box center [1074, 223] width 14 height 14
click at [1036, 334] on span "Delete quote" at bounding box center [1020, 332] width 73 height 15
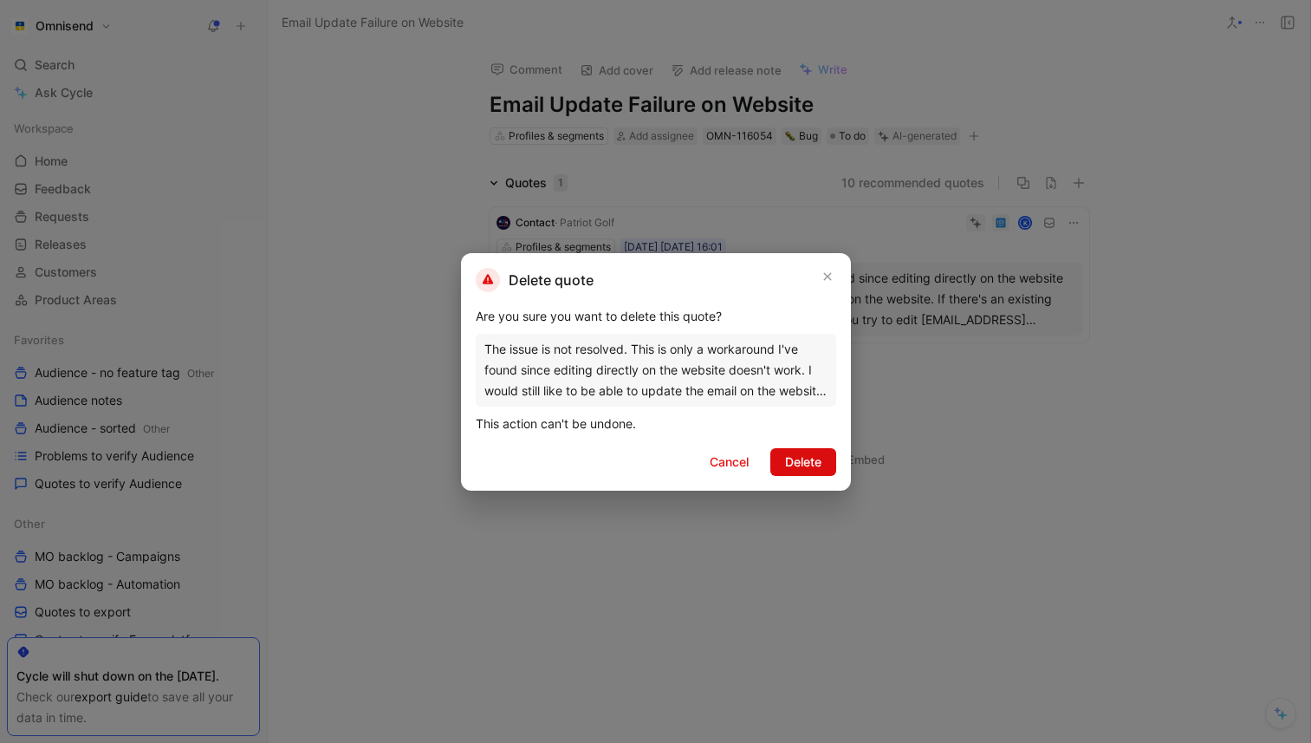
click at [817, 454] on span "Delete" at bounding box center [803, 461] width 36 height 21
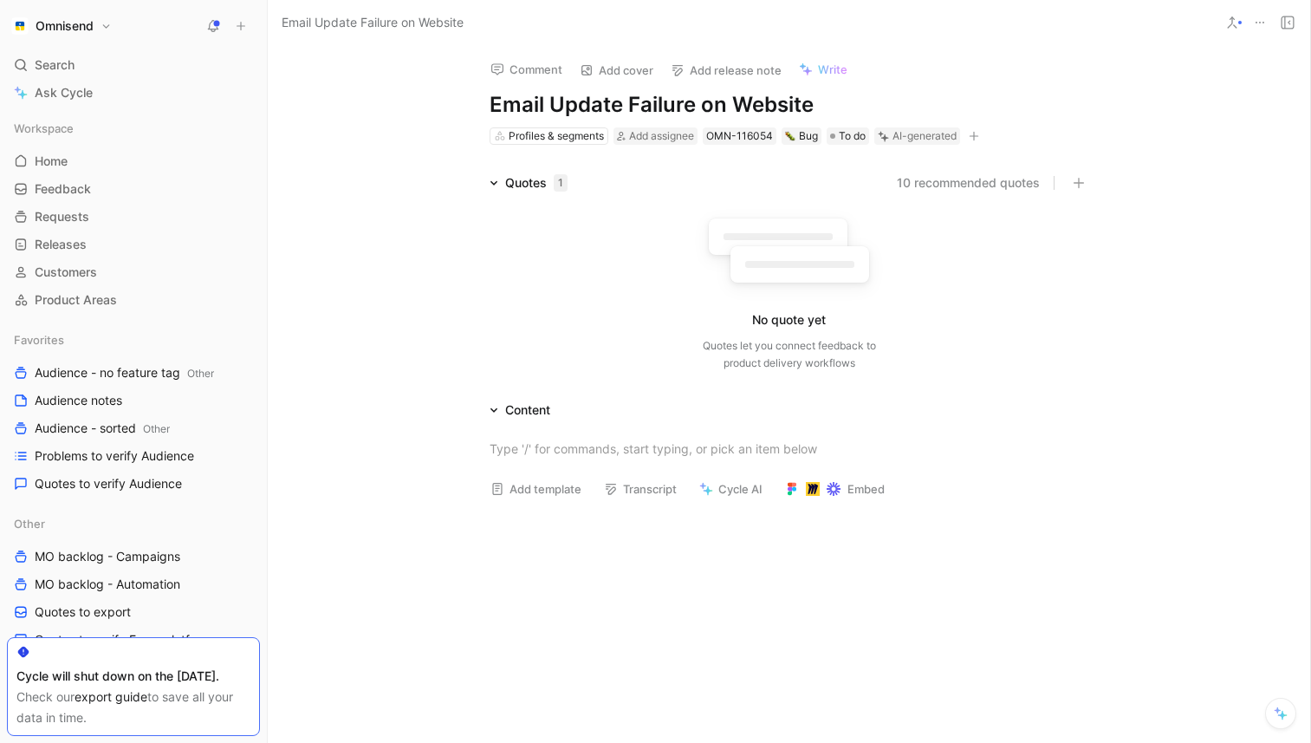
click at [1268, 19] on button at bounding box center [1260, 22] width 24 height 24
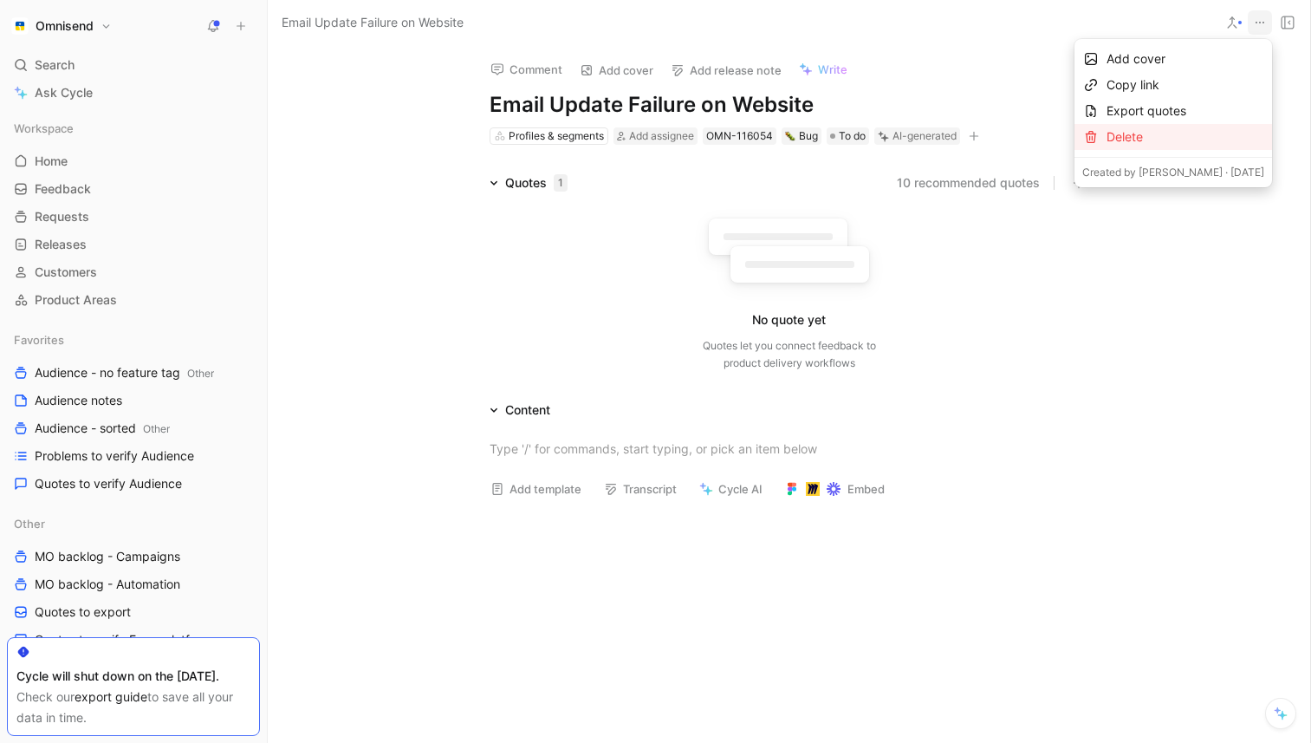
click at [1127, 134] on div "Delete" at bounding box center [1186, 137] width 158 height 21
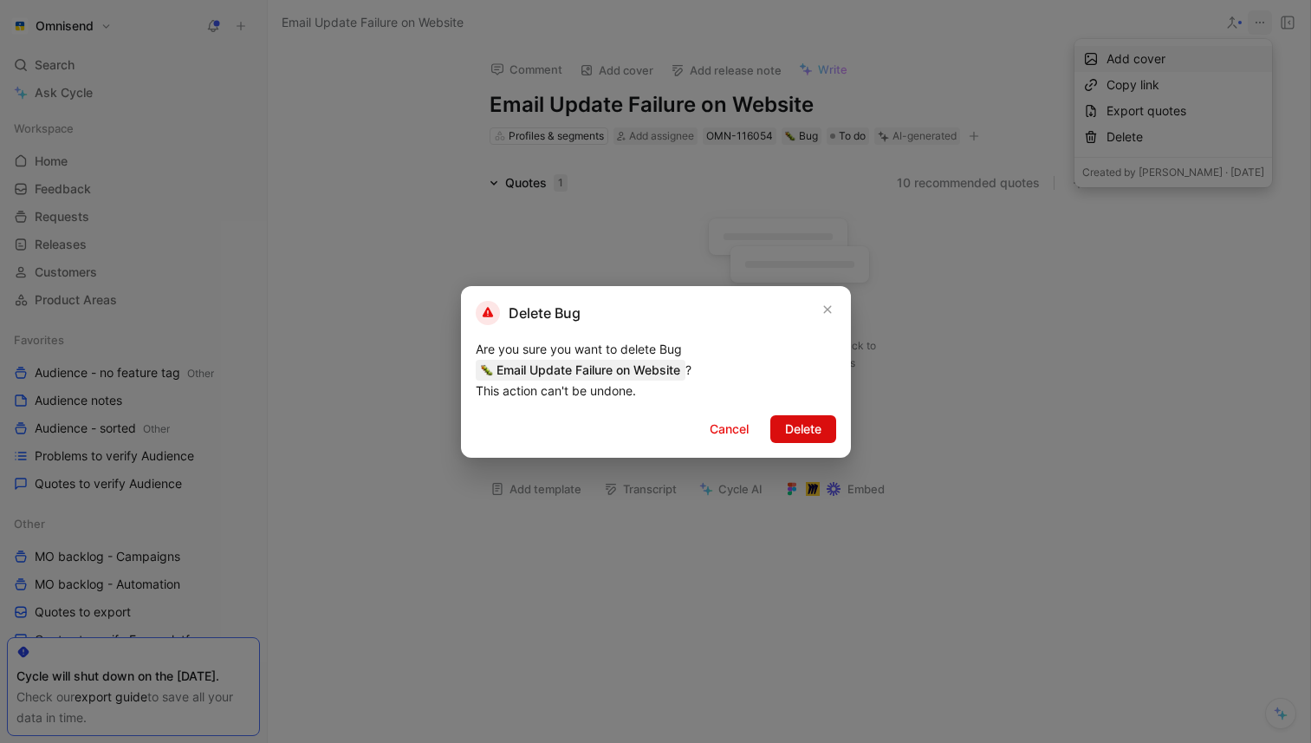
click at [814, 420] on span "Delete" at bounding box center [803, 429] width 36 height 21
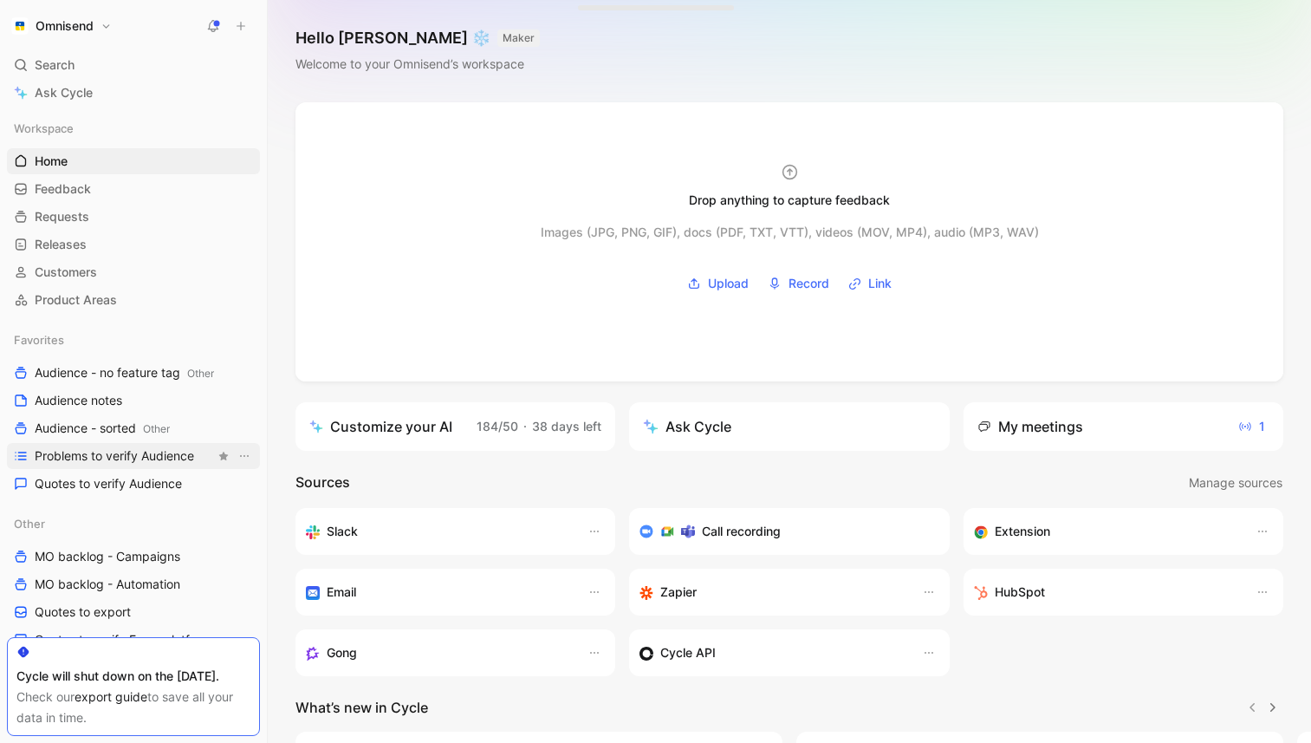
click at [148, 464] on span "Problems to verify Audience" at bounding box center [114, 455] width 159 height 17
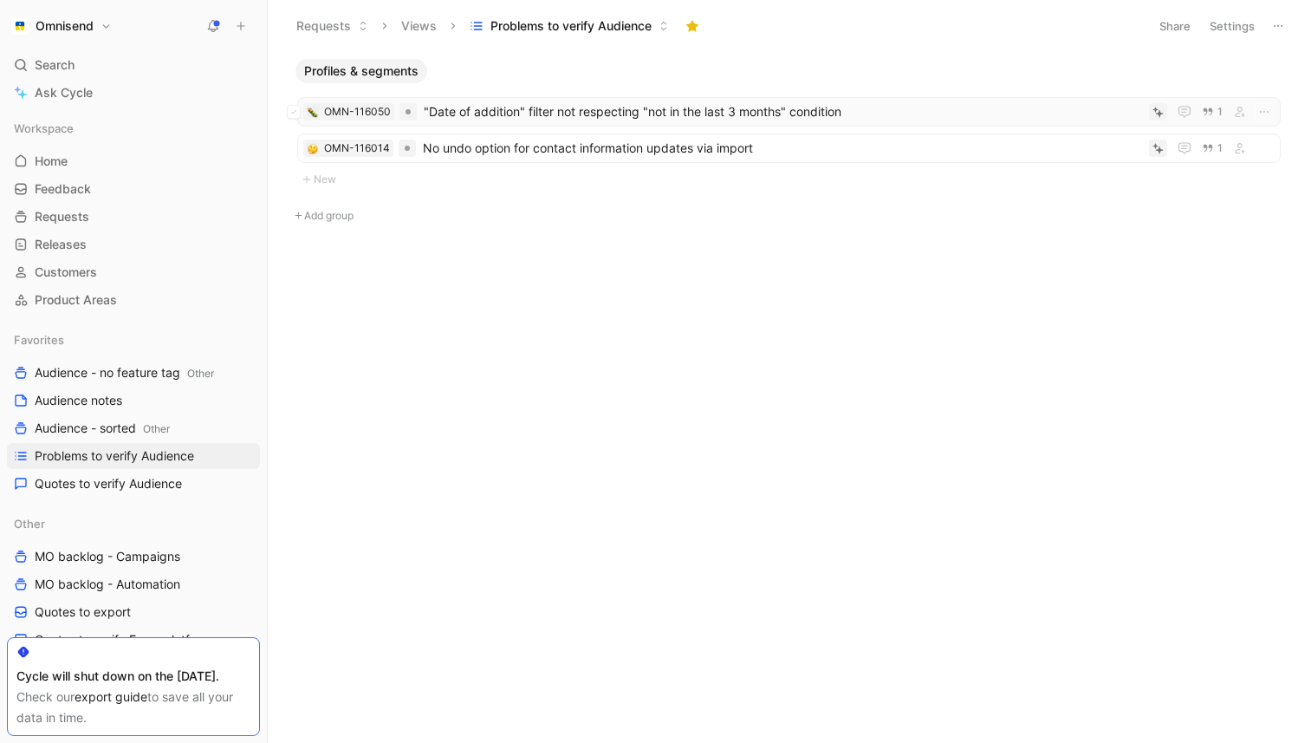
click at [621, 109] on span ""Date of addition" filter not respecting "not in the last 3 months" condition" at bounding box center [783, 111] width 718 height 21
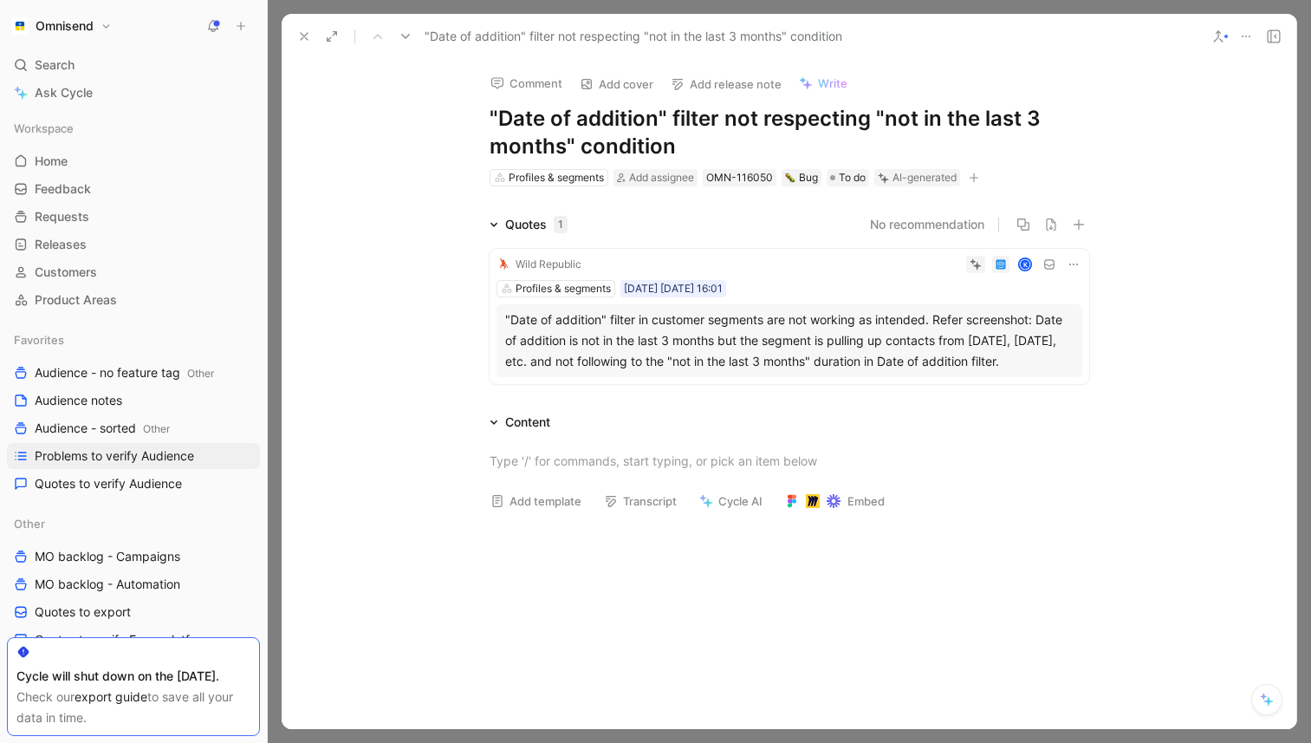
click at [601, 365] on div ""Date of addition" filter in customer segments are not working as intended. Ref…" at bounding box center [789, 340] width 568 height 62
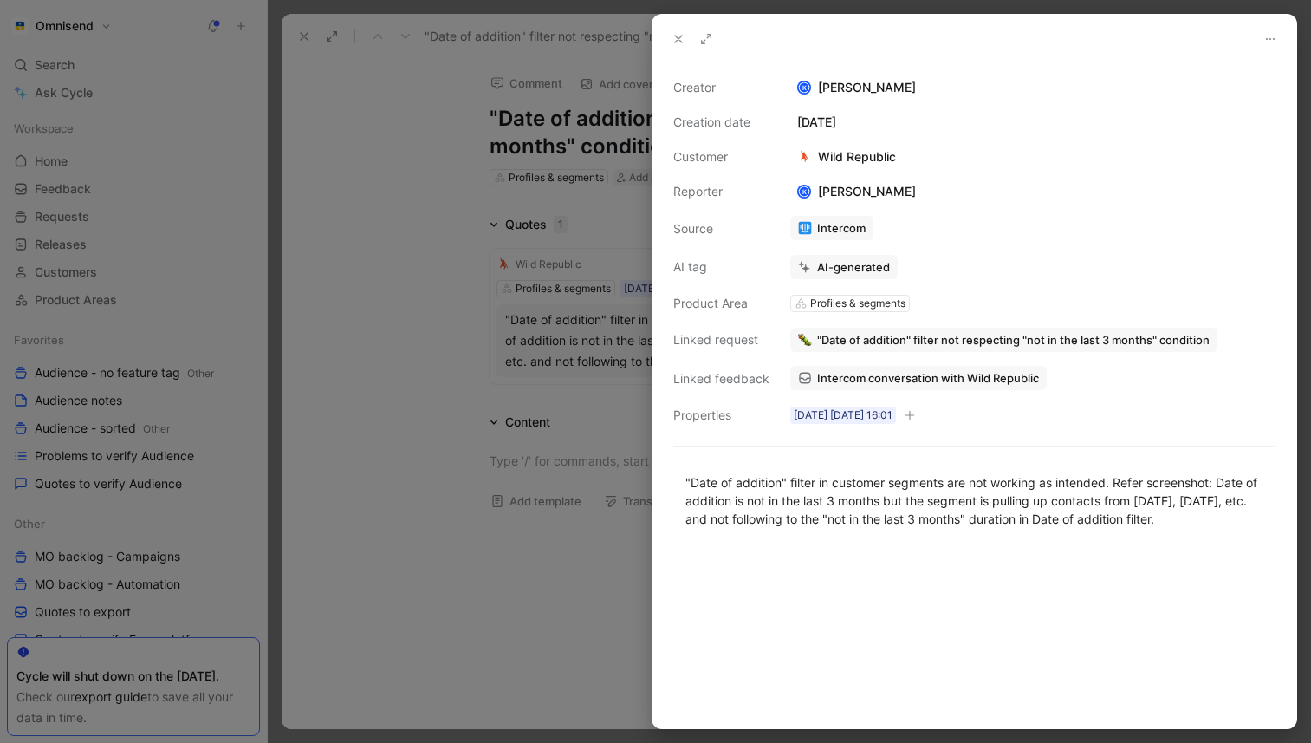
click at [886, 373] on span "Intercom conversation with Wild Republic" at bounding box center [928, 378] width 222 height 16
click at [674, 42] on icon at bounding box center [679, 39] width 14 height 14
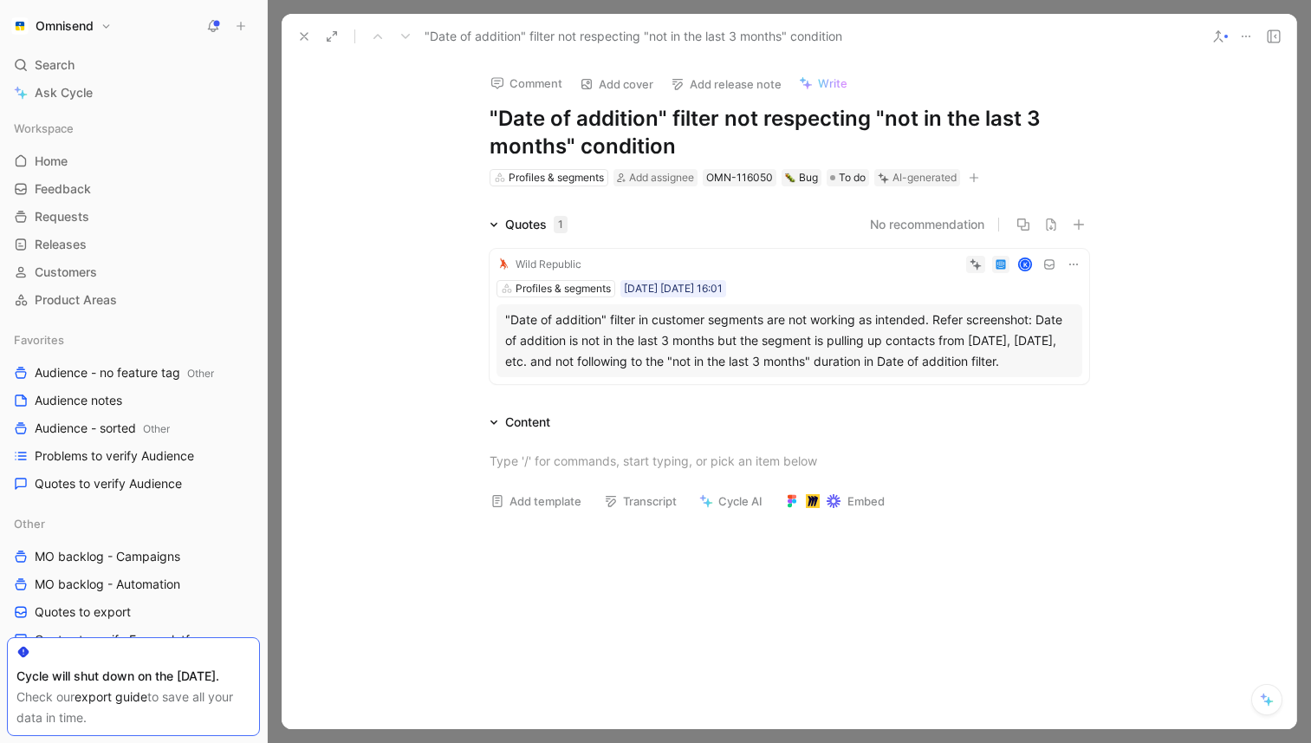
click at [1080, 263] on button at bounding box center [1073, 264] width 17 height 17
click at [1020, 371] on span "Delete quote" at bounding box center [1020, 374] width 73 height 15
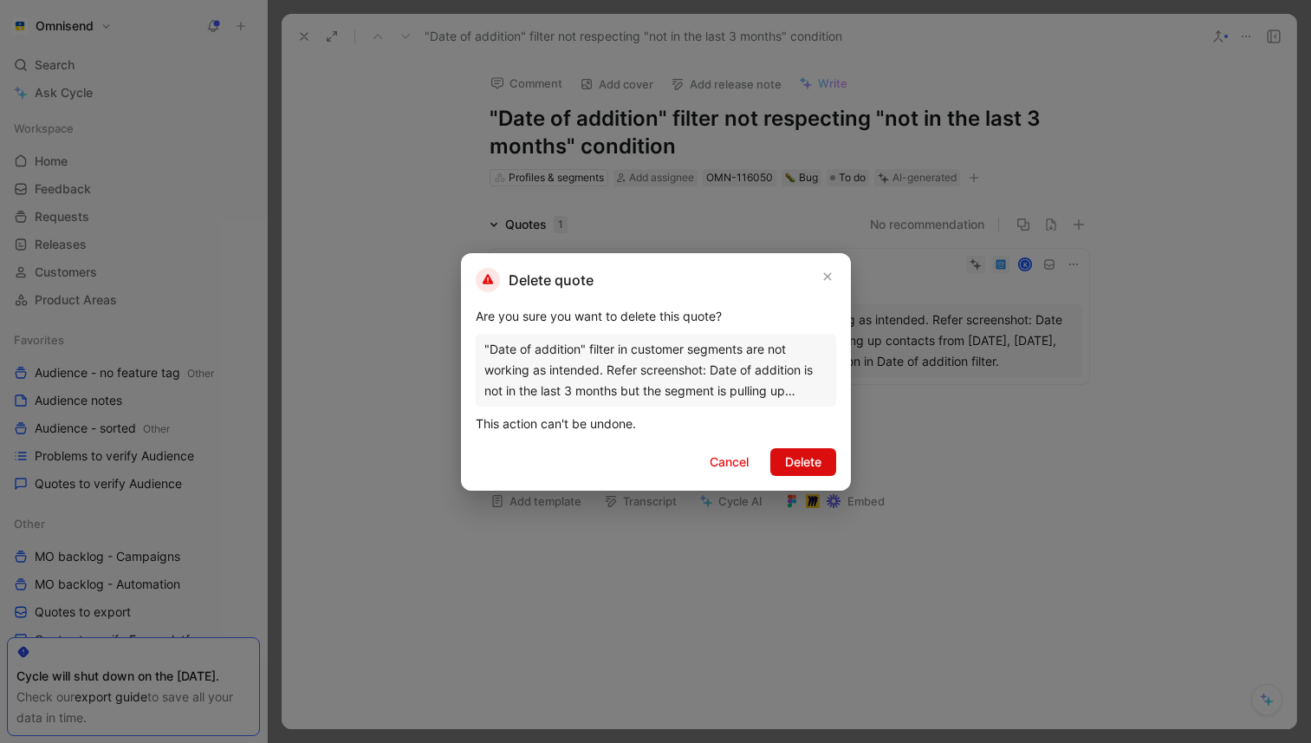
click at [814, 451] on span "Delete" at bounding box center [803, 461] width 36 height 21
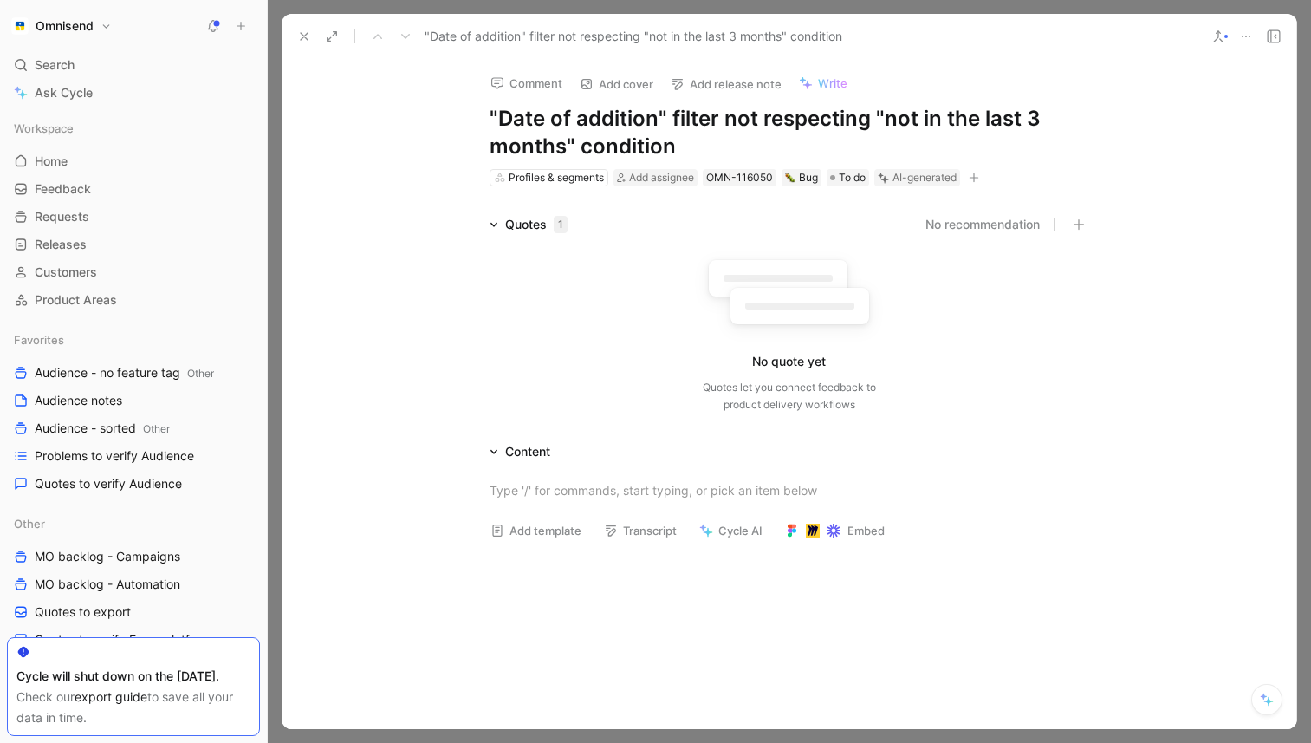
click at [1240, 30] on icon at bounding box center [1246, 36] width 14 height 14
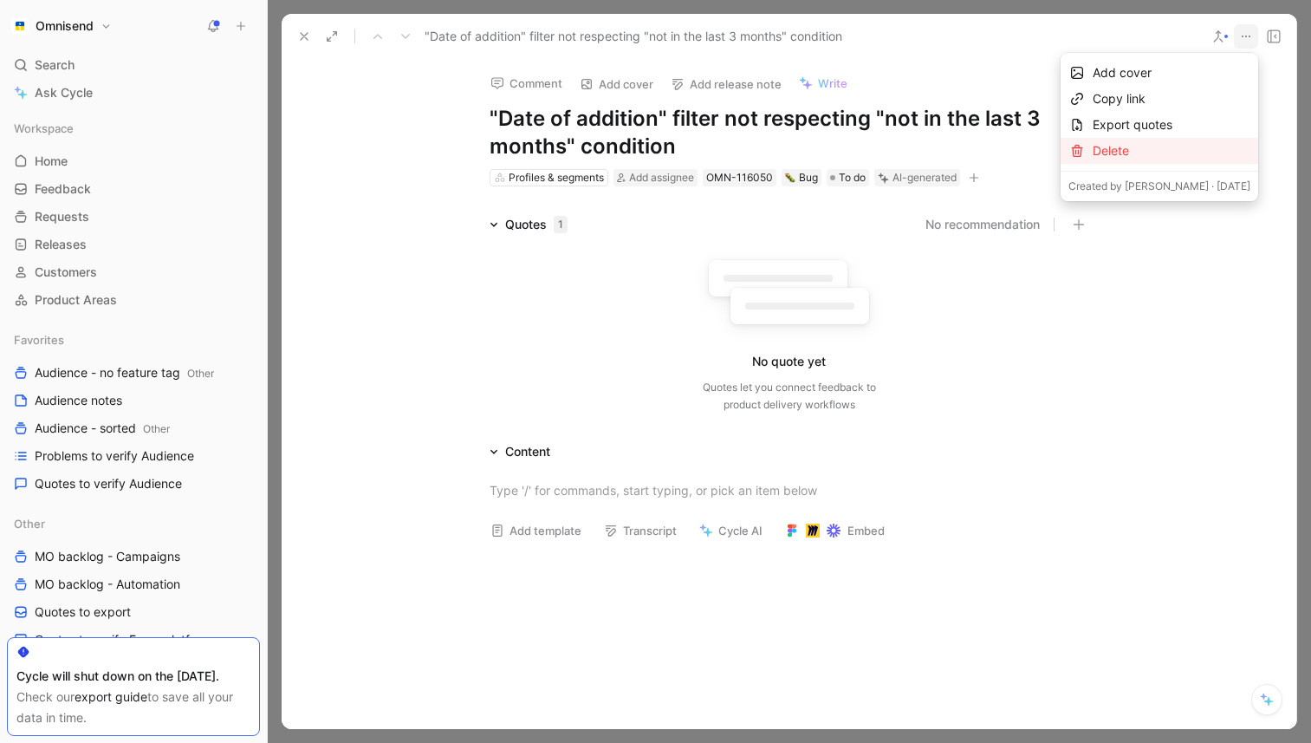
click at [1108, 146] on div "Delete" at bounding box center [1172, 150] width 158 height 21
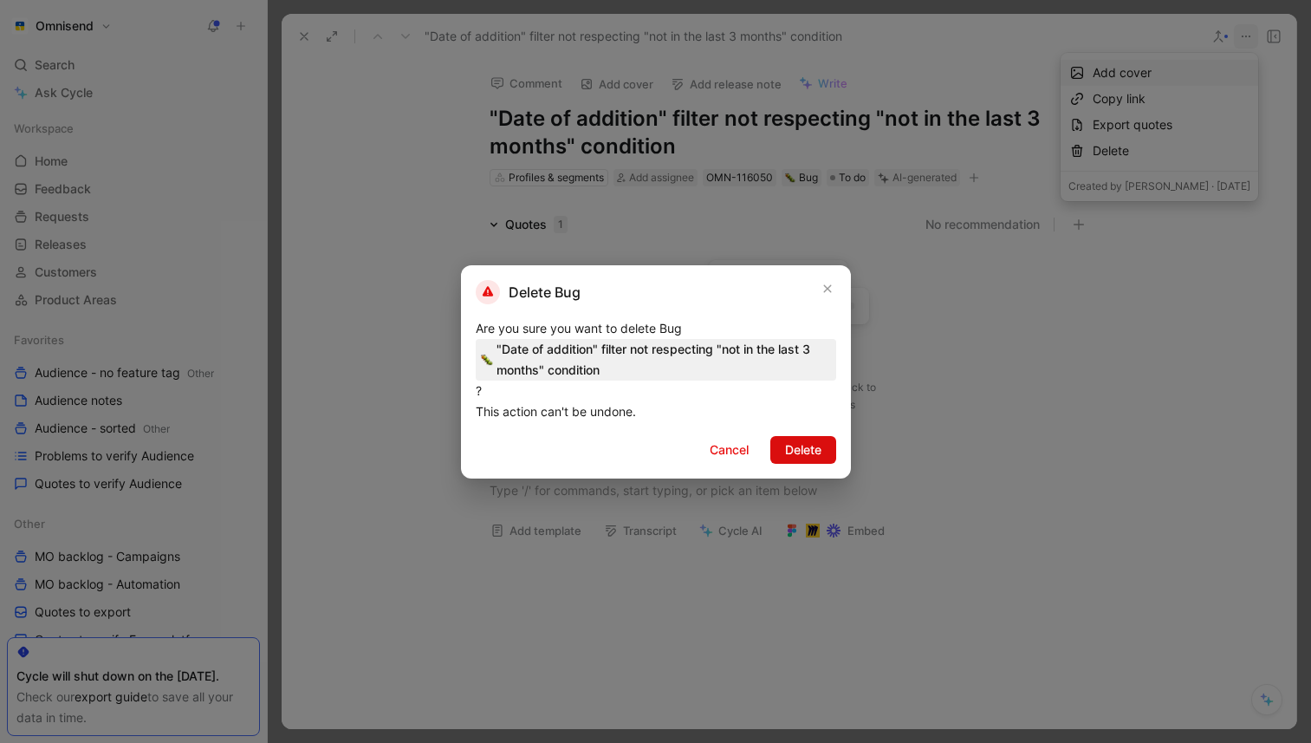
click at [825, 445] on button "Delete" at bounding box center [803, 450] width 66 height 28
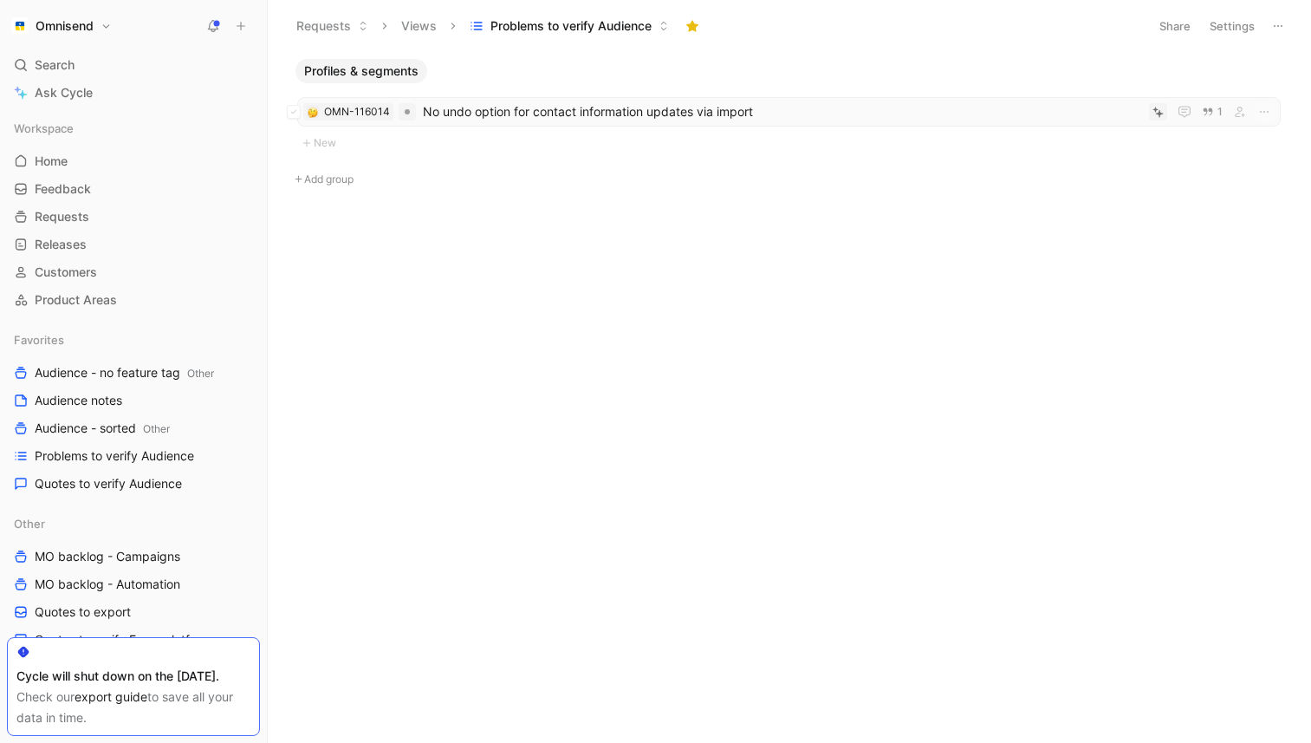
click at [640, 119] on span "No undo option for contact information updates via import" at bounding box center [782, 111] width 719 height 21
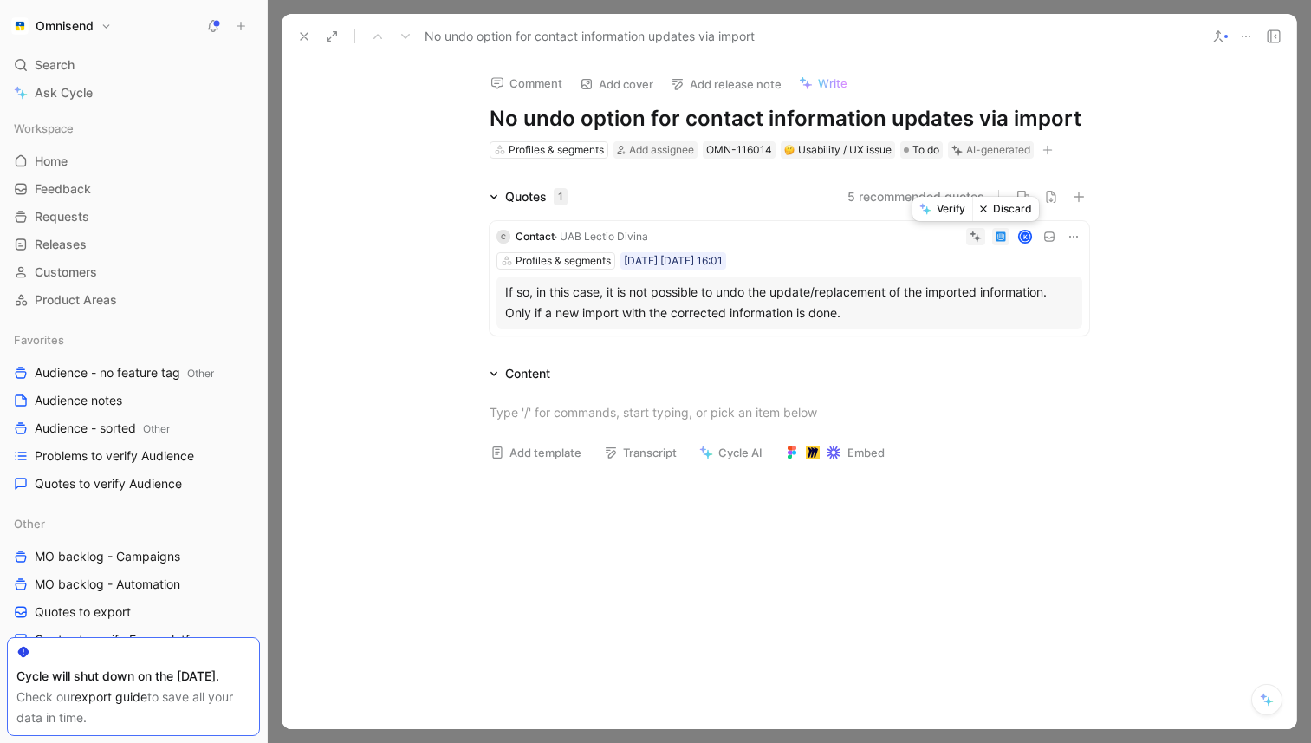
click at [955, 211] on button "Verify" at bounding box center [943, 209] width 60 height 24
click at [936, 153] on span "To do" at bounding box center [926, 149] width 27 height 17
click at [307, 33] on use at bounding box center [304, 36] width 7 height 7
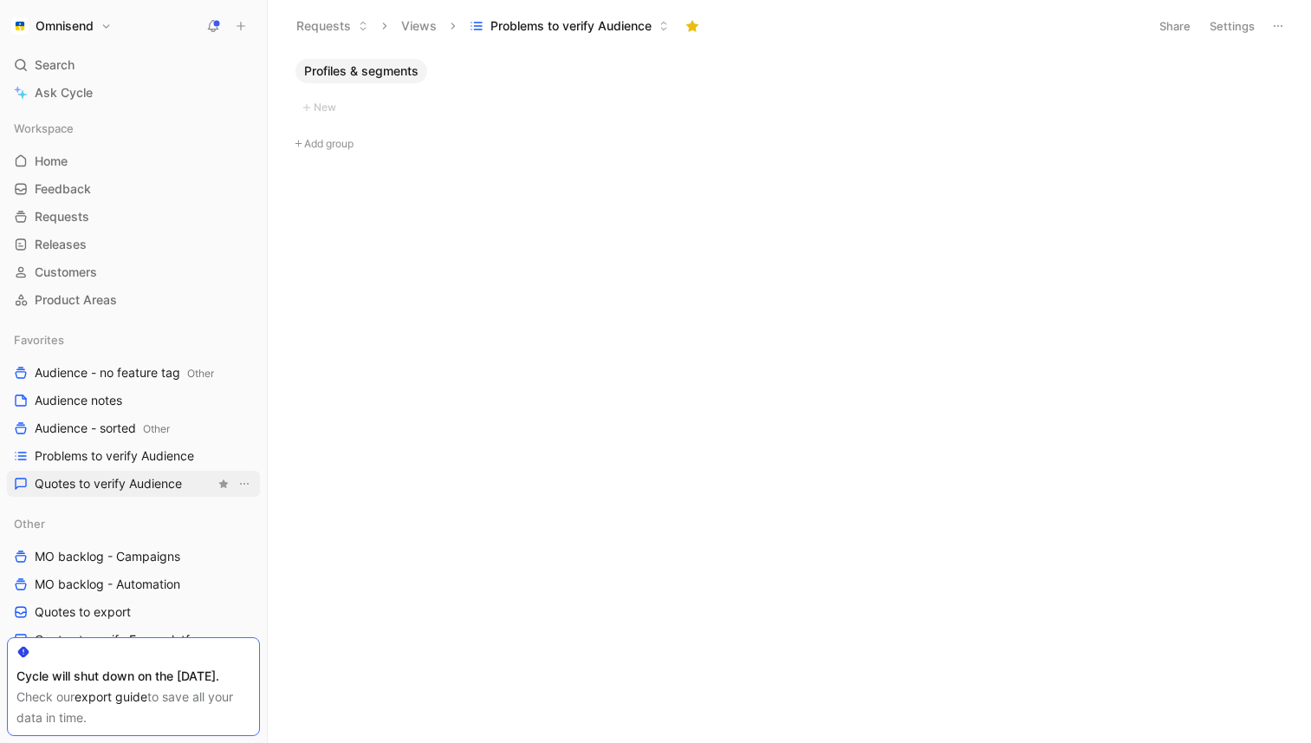
click at [146, 484] on span "Quotes to verify Audience" at bounding box center [108, 483] width 147 height 17
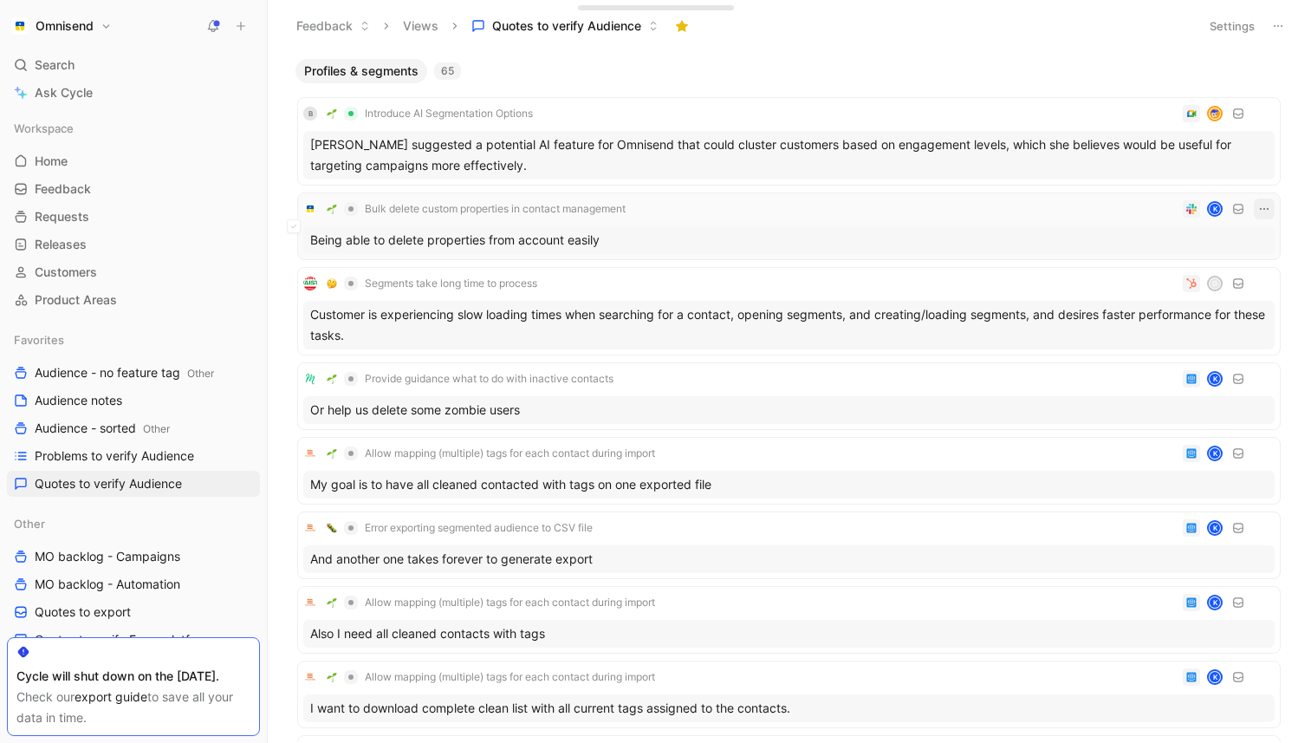
click at [1270, 205] on icon "button" at bounding box center [1264, 209] width 14 height 14
click at [925, 232] on div "Being able to delete properties from account easily" at bounding box center [788, 240] width 971 height 28
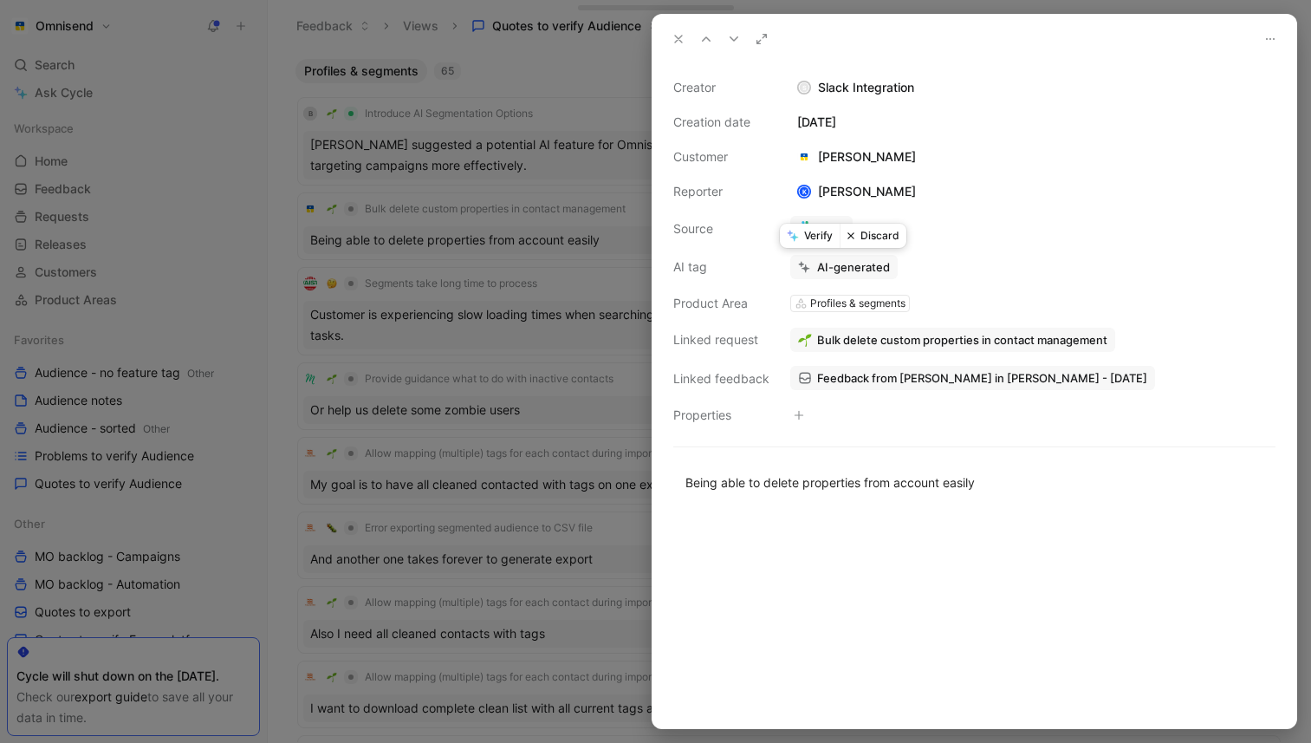
click at [819, 233] on button "Verify" at bounding box center [810, 236] width 60 height 24
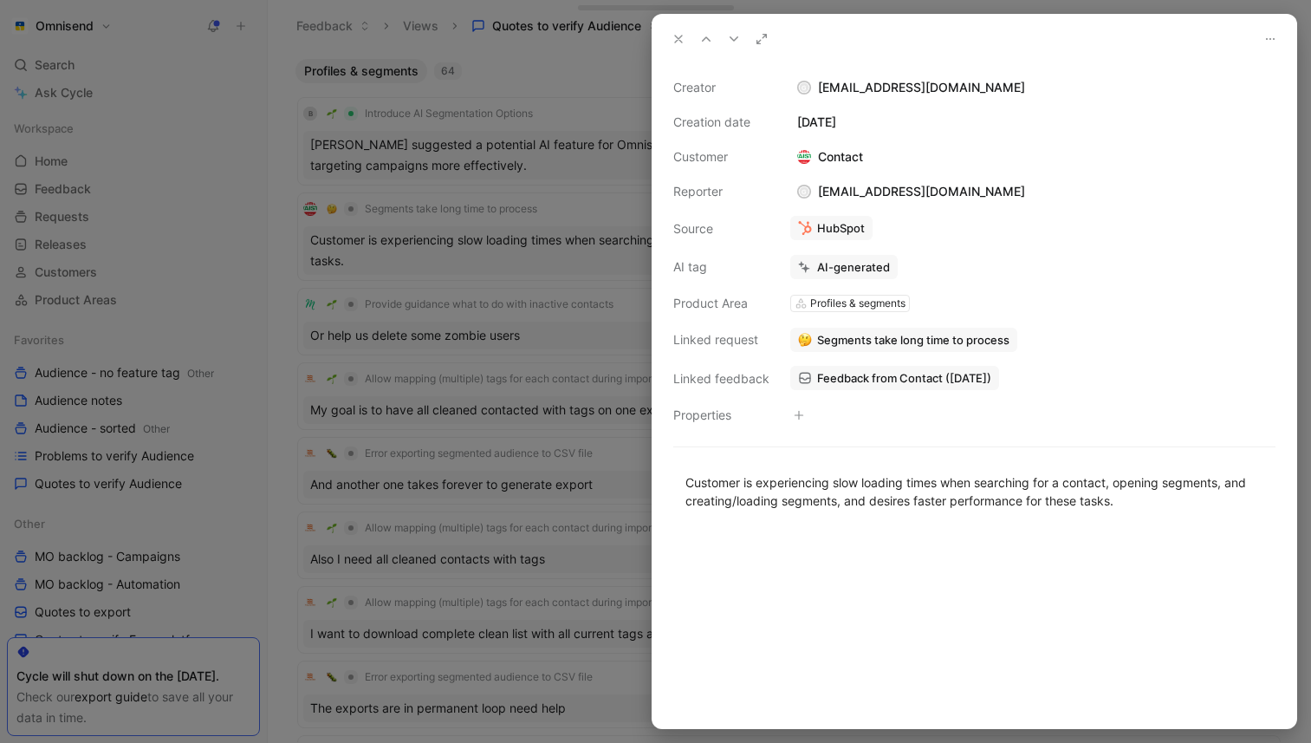
click at [669, 36] on button at bounding box center [678, 39] width 24 height 24
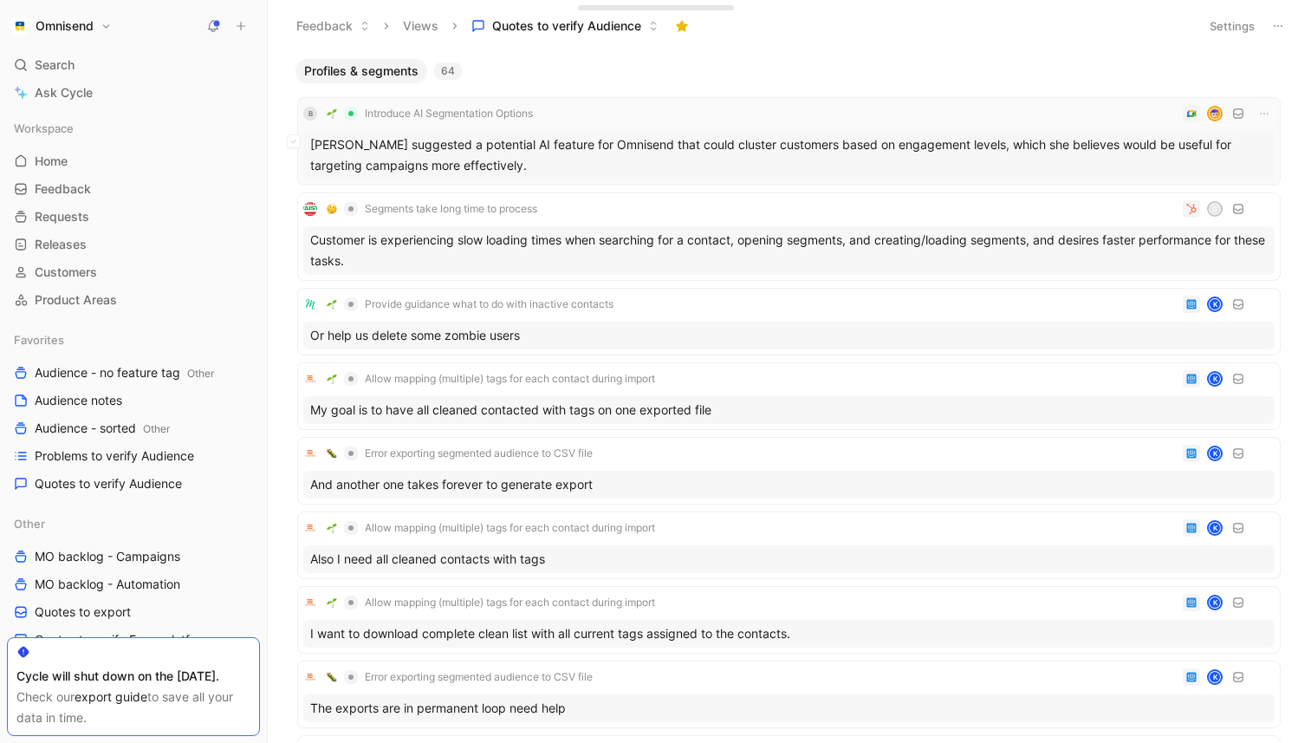
click at [656, 151] on div "Caroline suggested a potential AI feature for Omnisend that could cluster custo…" at bounding box center [788, 155] width 971 height 49
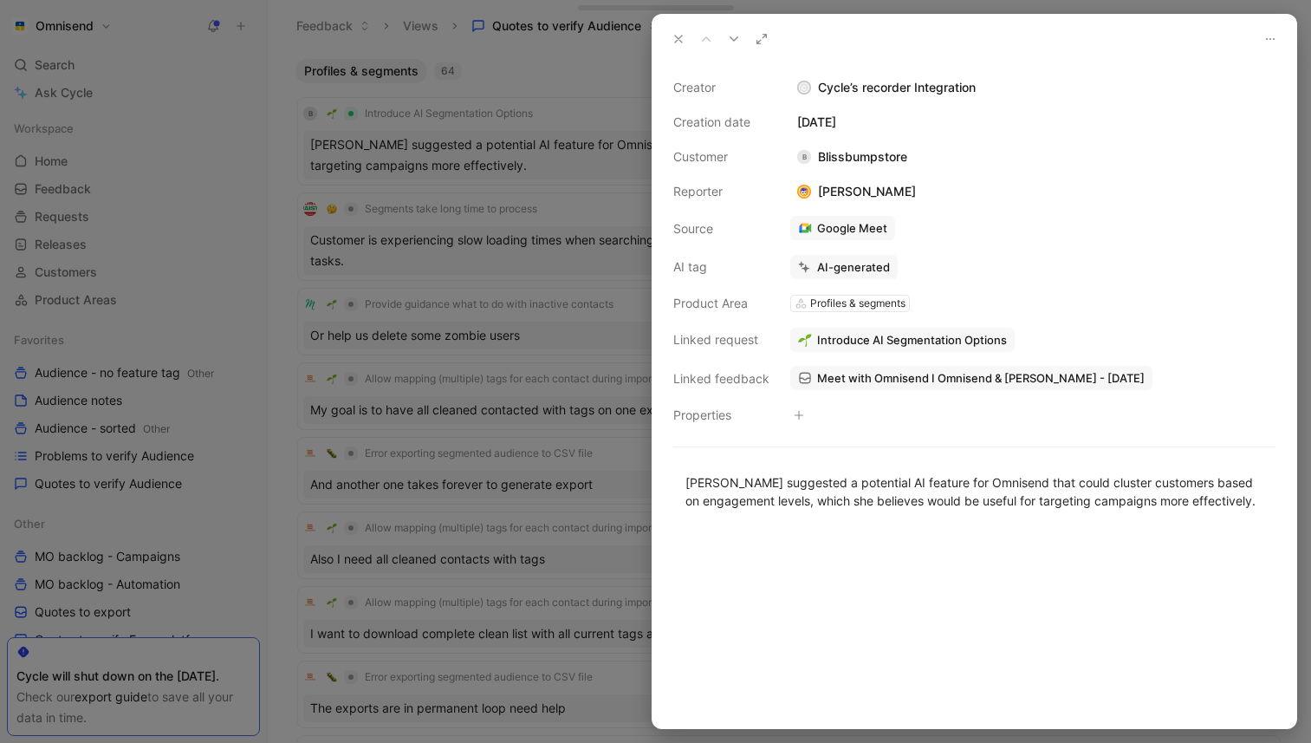
click at [533, 157] on div at bounding box center [655, 371] width 1311 height 743
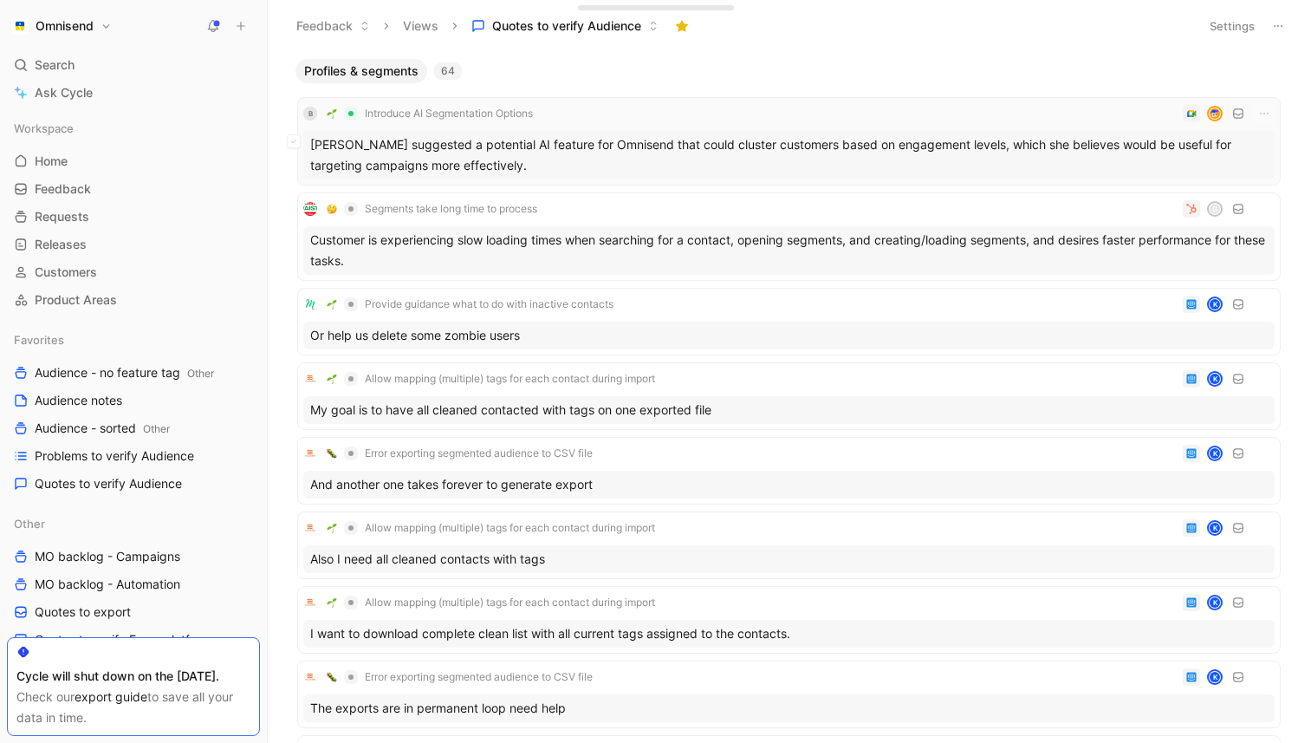
click at [710, 153] on div "Caroline suggested a potential AI feature for Omnisend that could cluster custo…" at bounding box center [788, 155] width 971 height 49
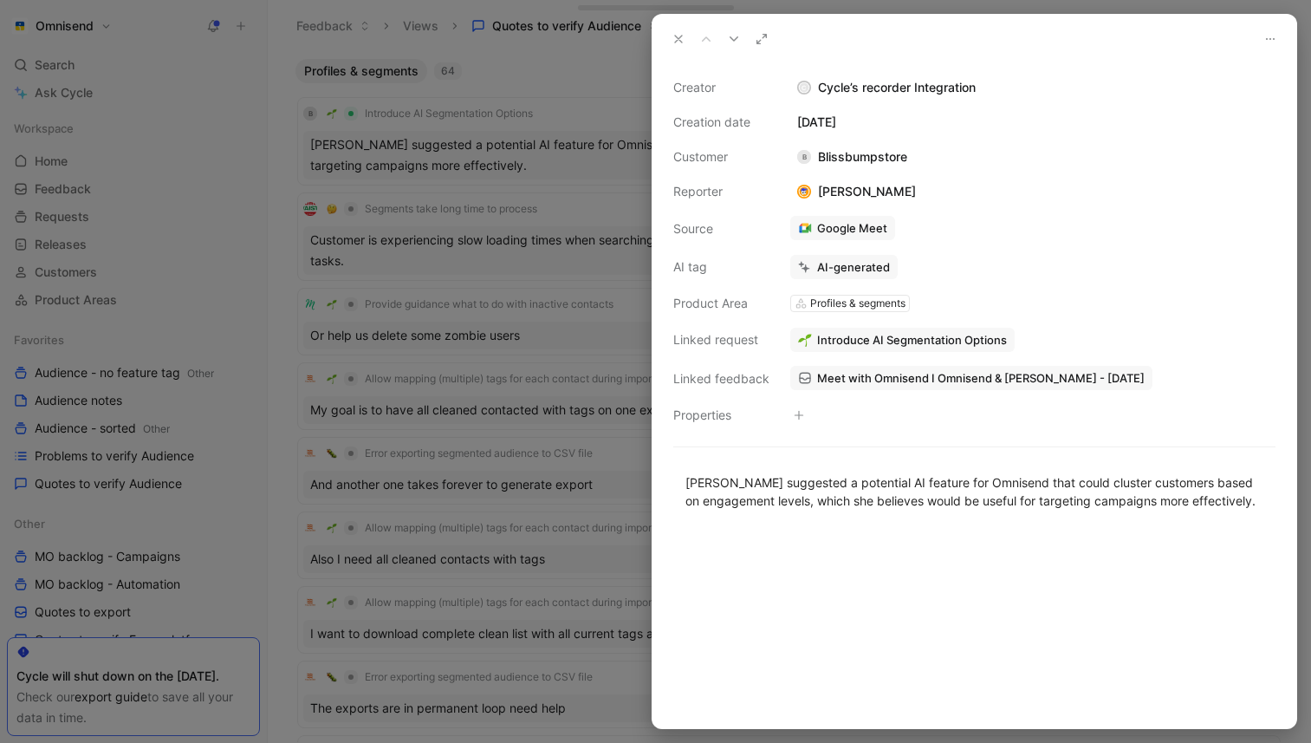
click at [939, 333] on span "Introduce AI Segmentation Options" at bounding box center [912, 340] width 190 height 16
click at [894, 347] on span "Introduce AI Segmentation Options" at bounding box center [912, 340] width 190 height 16
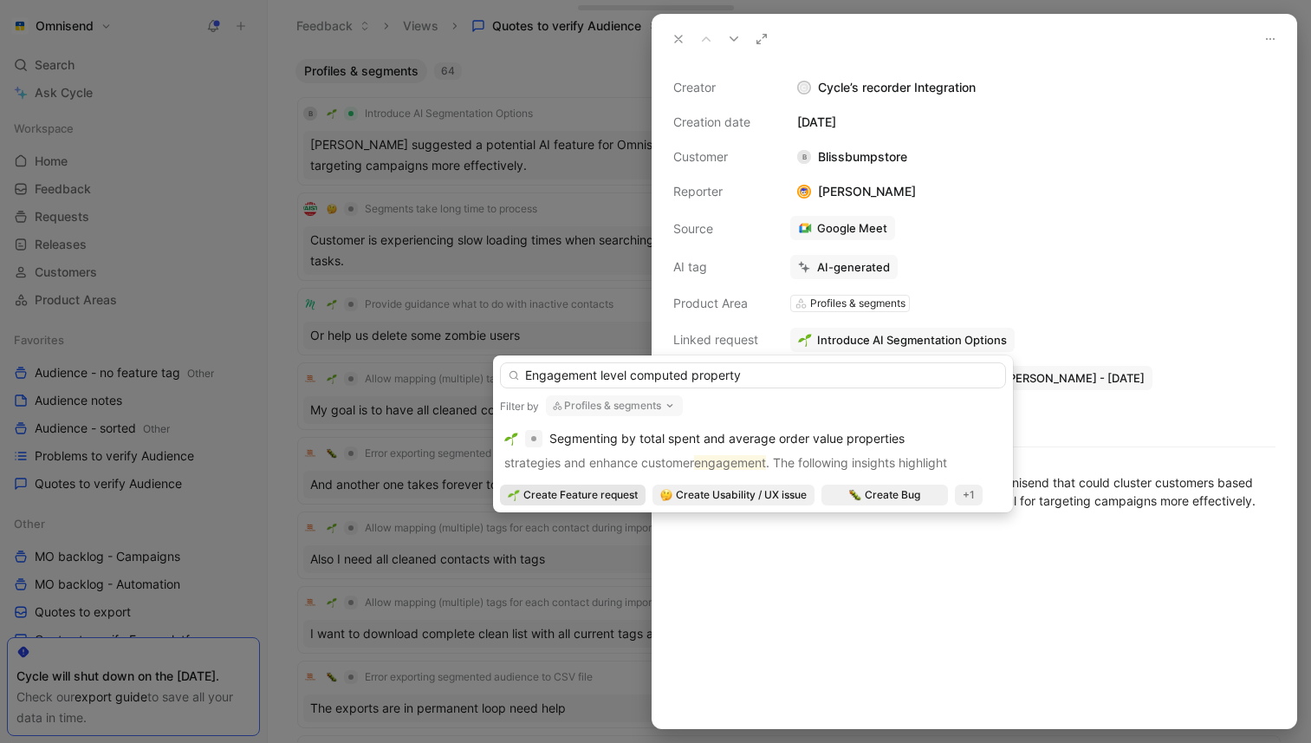
type input "Engagement level computed property"
click at [621, 486] on span "Create Feature request" at bounding box center [580, 494] width 114 height 17
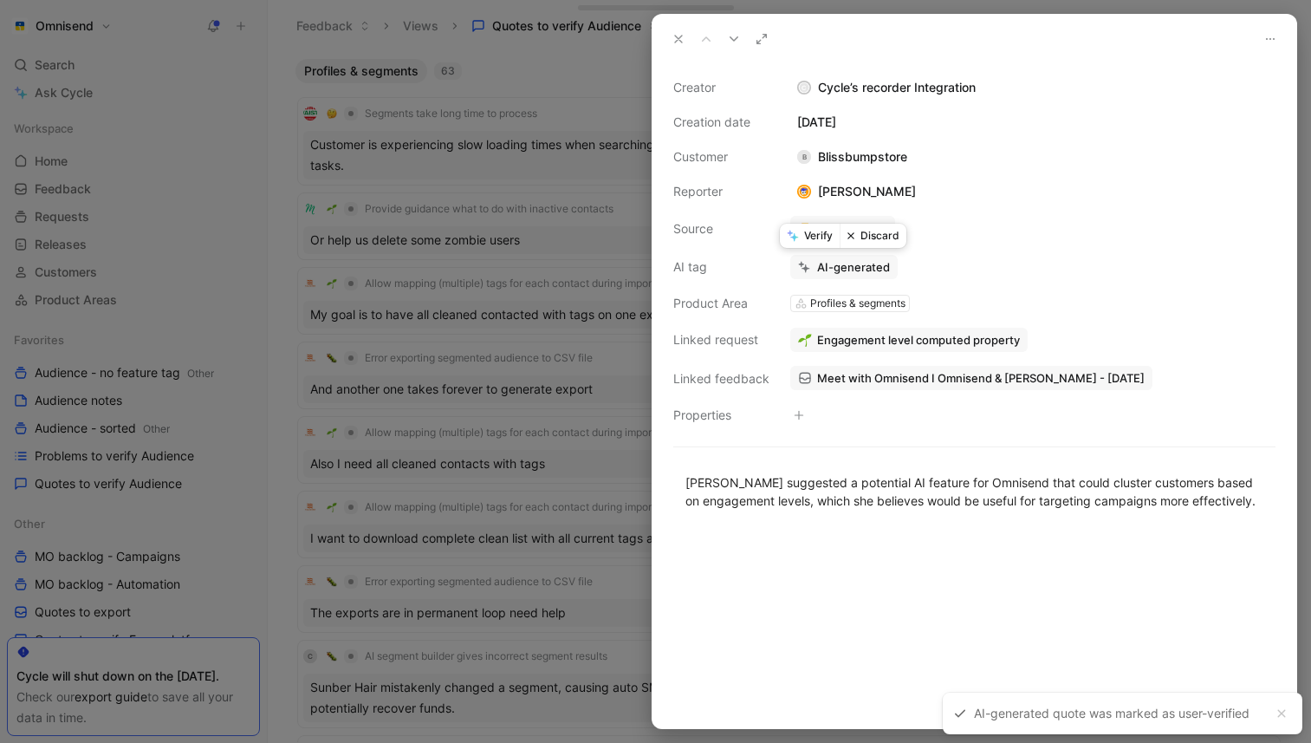
click at [823, 231] on button "Verify" at bounding box center [810, 236] width 60 height 24
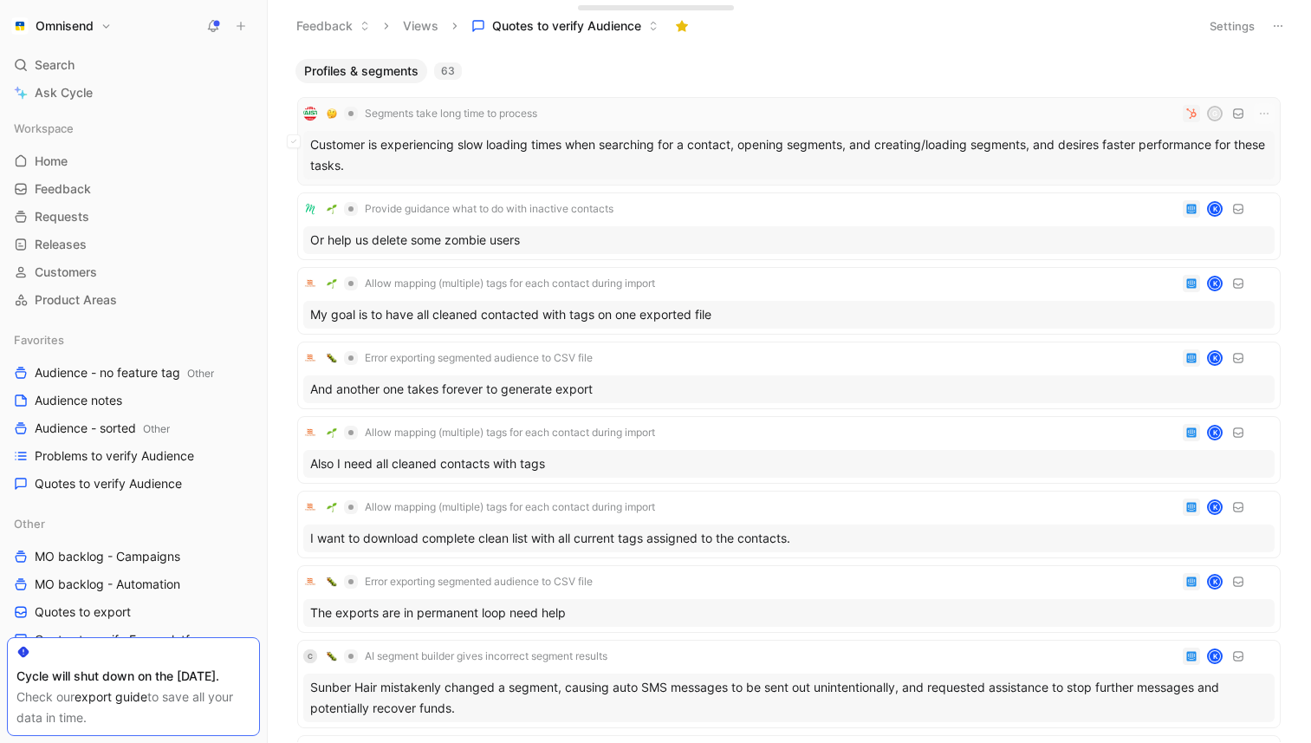
click at [781, 133] on div "Customer is experiencing slow loading times when searching for a contact, openi…" at bounding box center [788, 155] width 971 height 49
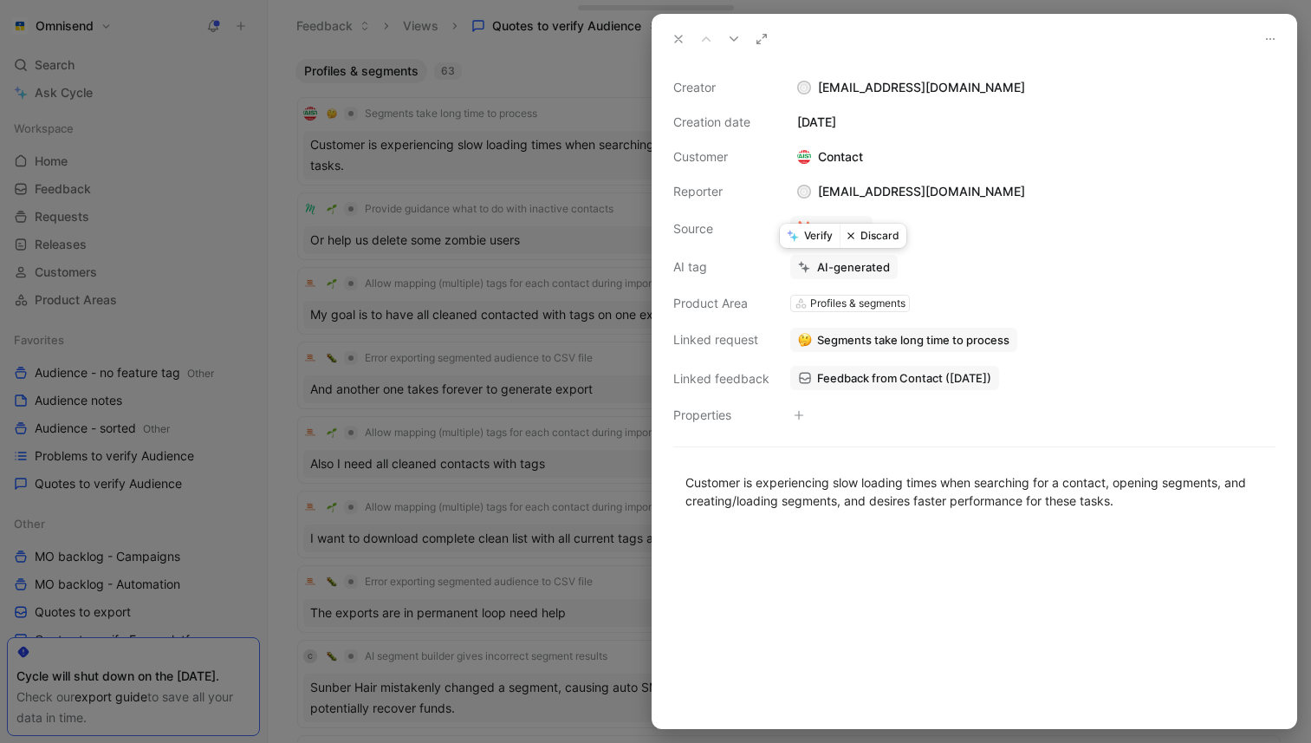
click at [814, 240] on button "Verify" at bounding box center [810, 236] width 60 height 24
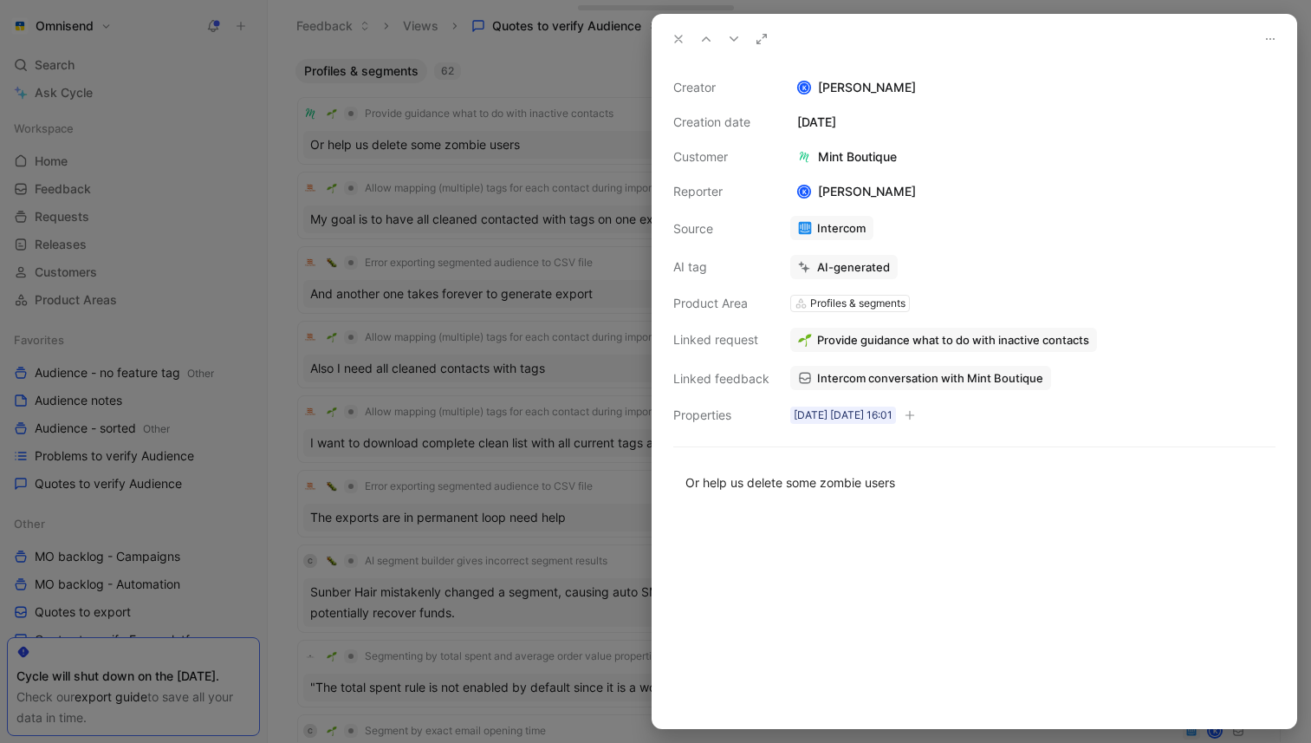
click at [543, 109] on div at bounding box center [655, 371] width 1311 height 743
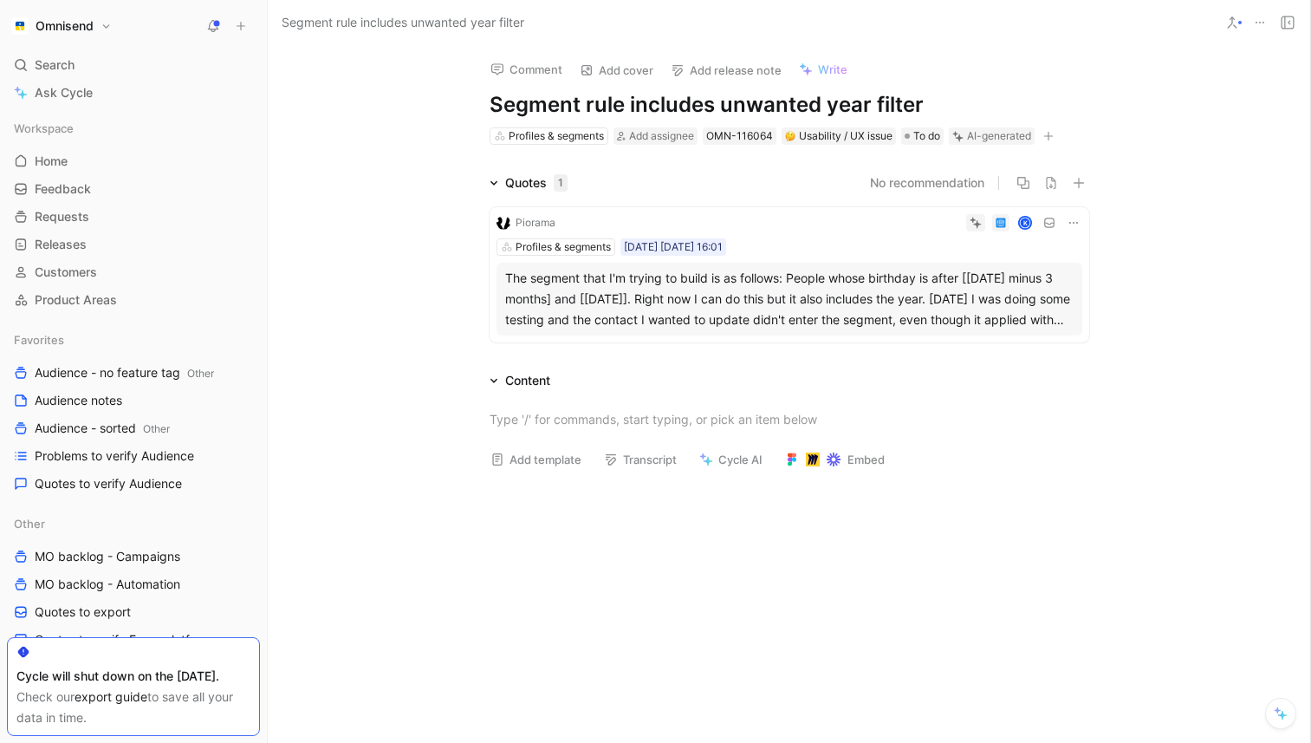
click at [1073, 226] on icon at bounding box center [1074, 223] width 14 height 14
click at [1028, 337] on span "Delete quote" at bounding box center [1020, 332] width 73 height 15
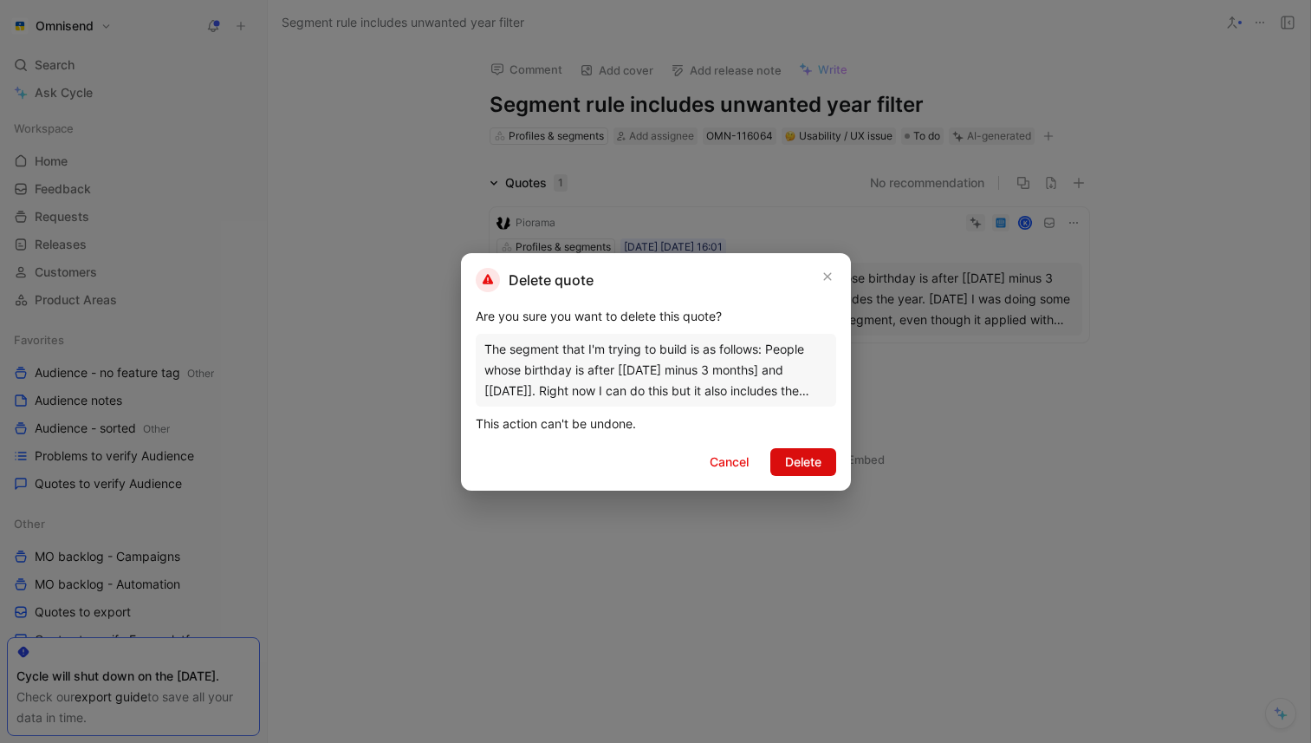
click at [793, 467] on span "Delete" at bounding box center [803, 461] width 36 height 21
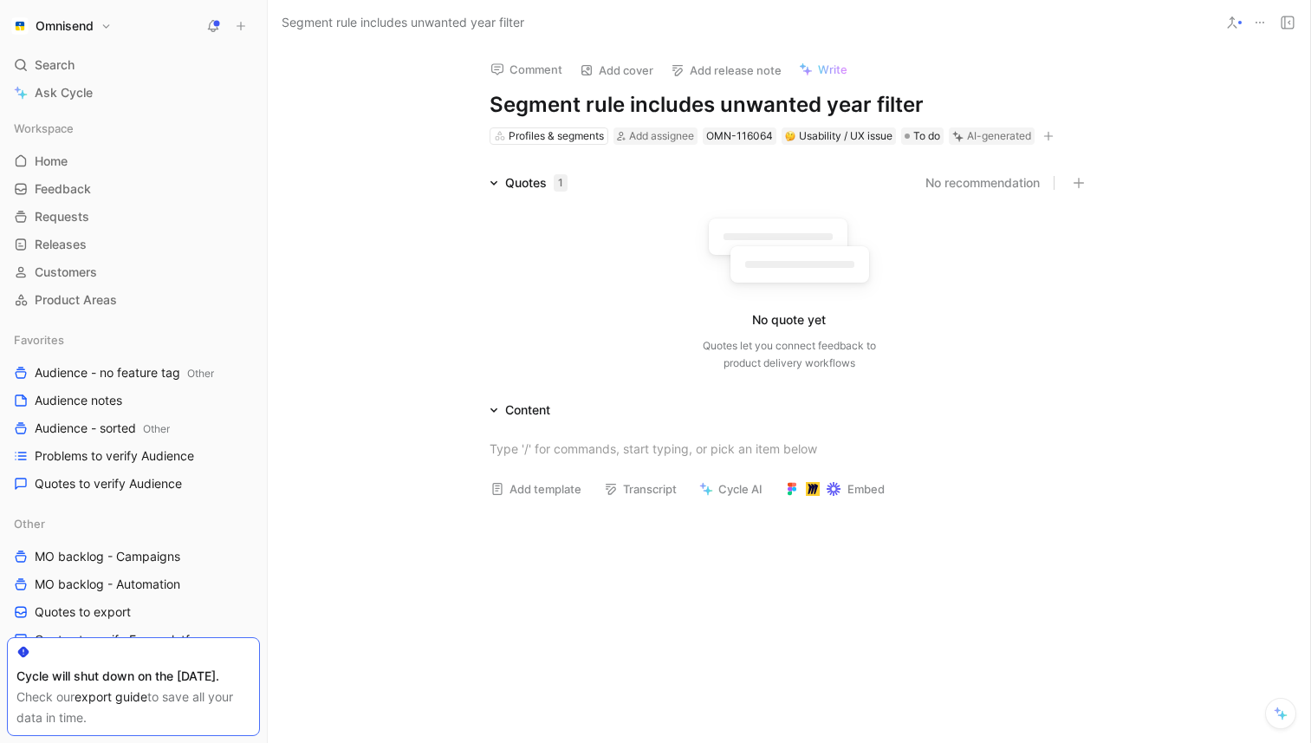
click at [1260, 28] on icon at bounding box center [1260, 23] width 14 height 14
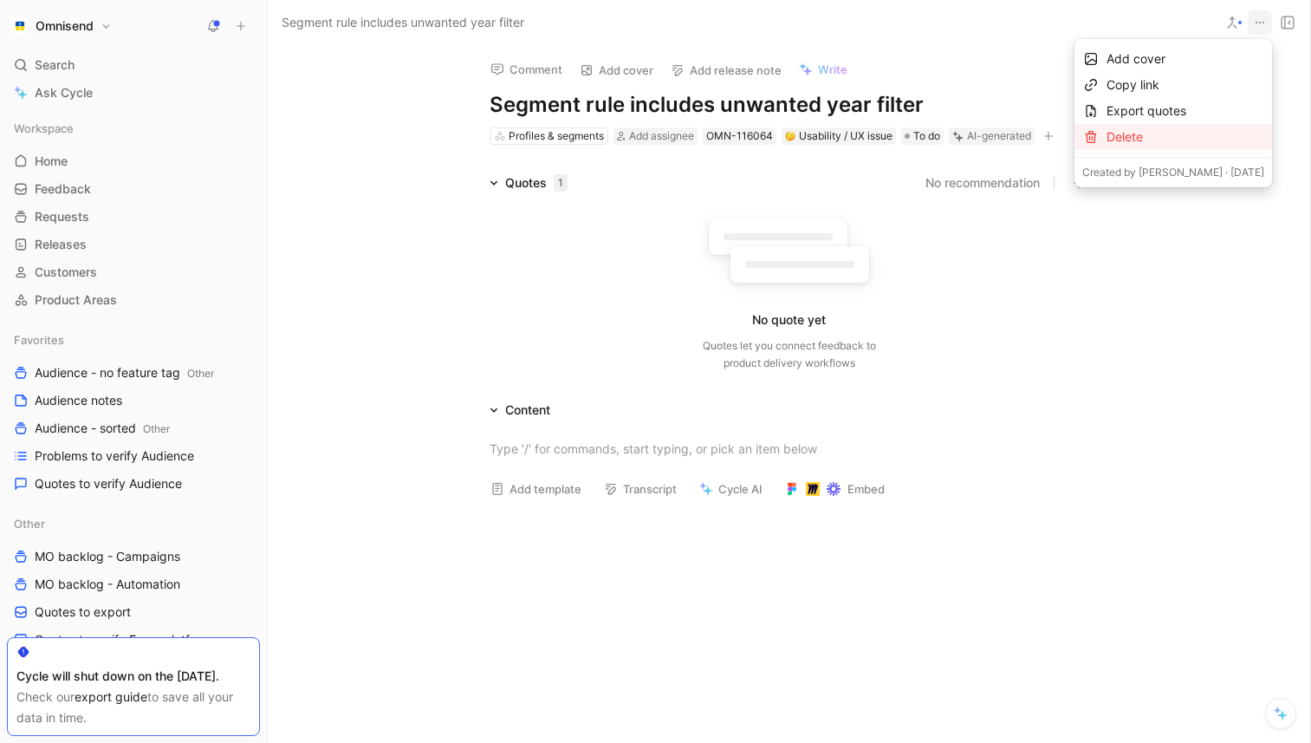
click at [1114, 140] on div "Delete" at bounding box center [1186, 137] width 158 height 21
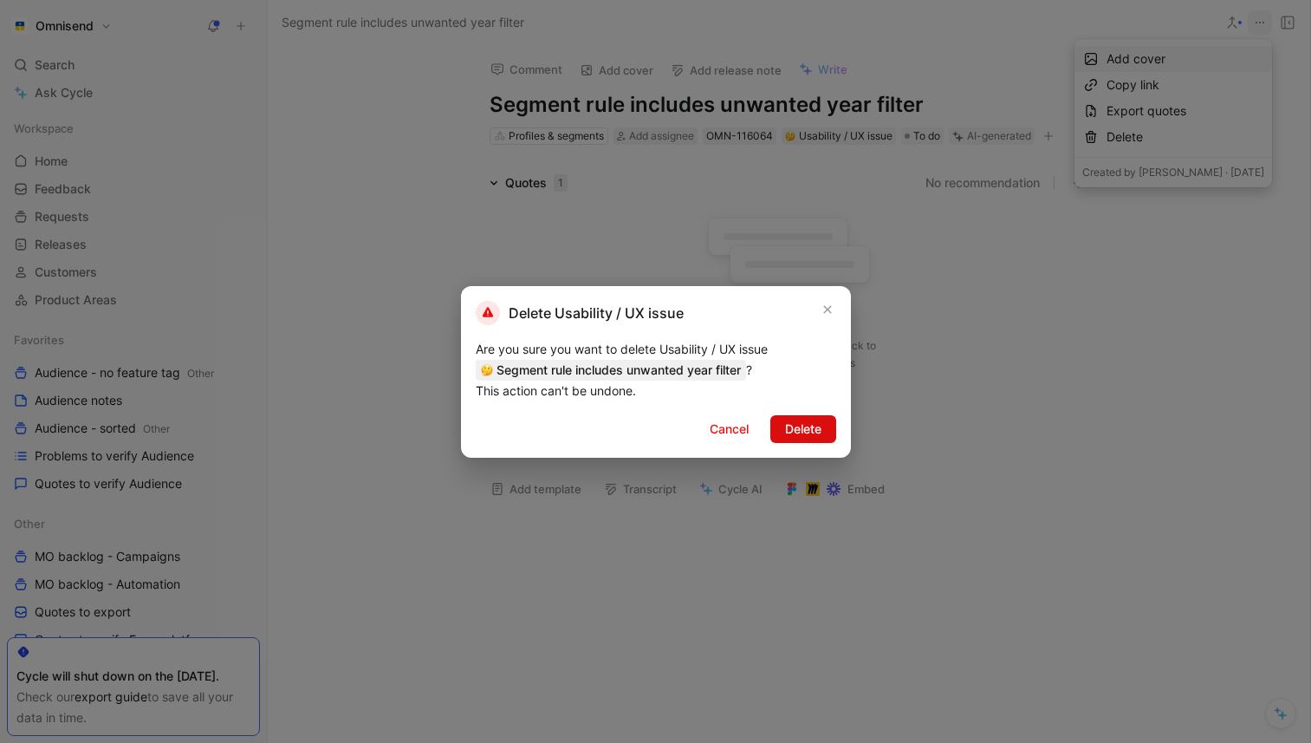
click at [813, 419] on span "Delete" at bounding box center [803, 429] width 36 height 21
